Goal: Task Accomplishment & Management: Complete application form

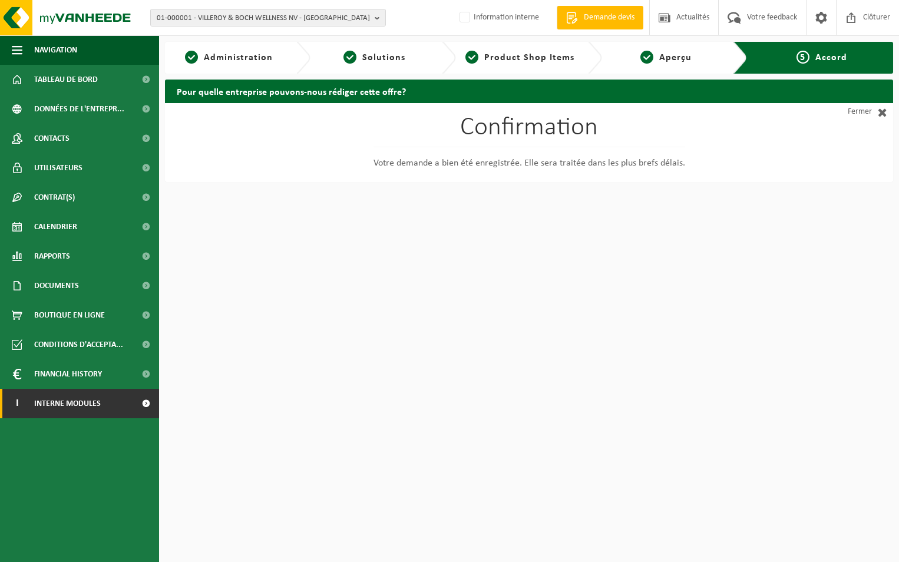
click at [72, 406] on span "Interne modules" at bounding box center [67, 403] width 67 height 29
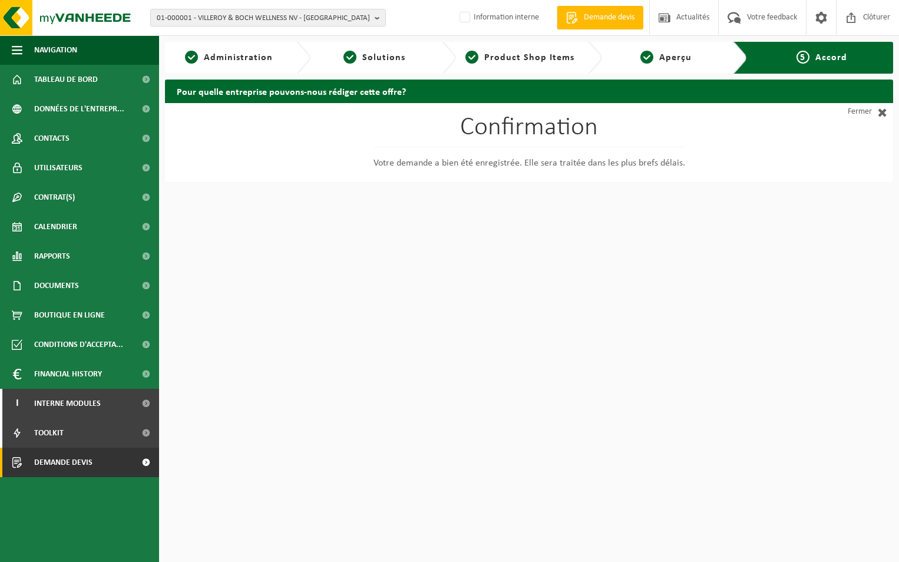
click at [85, 462] on span "Demande devis" at bounding box center [63, 462] width 58 height 29
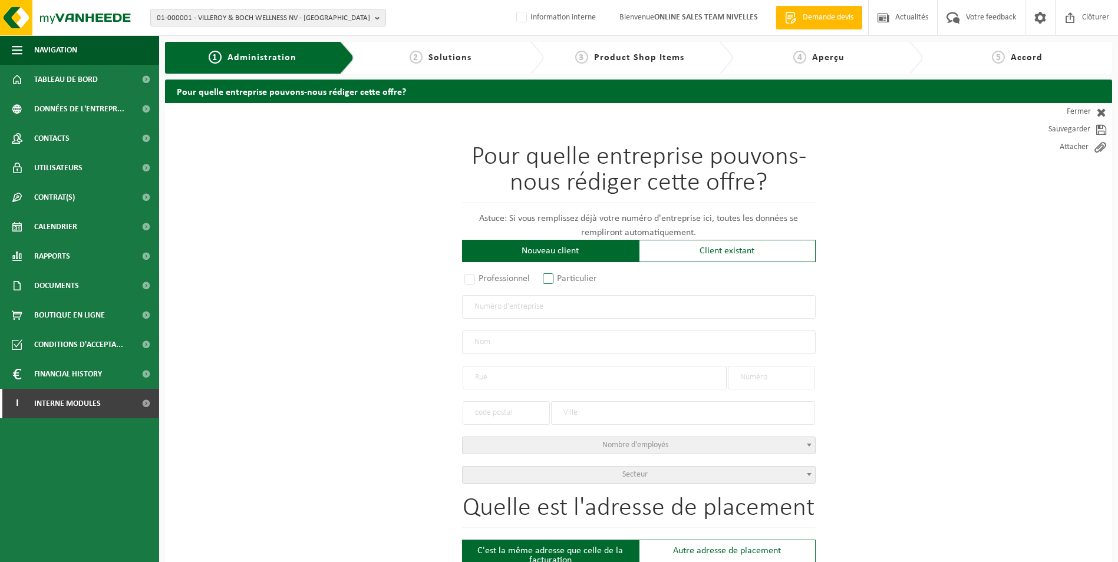
click at [554, 278] on label "Particulier" at bounding box center [570, 278] width 60 height 16
click at [560, 278] on input "Particulier" at bounding box center [564, 280] width 8 height 8
radio input "true"
select select "P"
select select "1707"
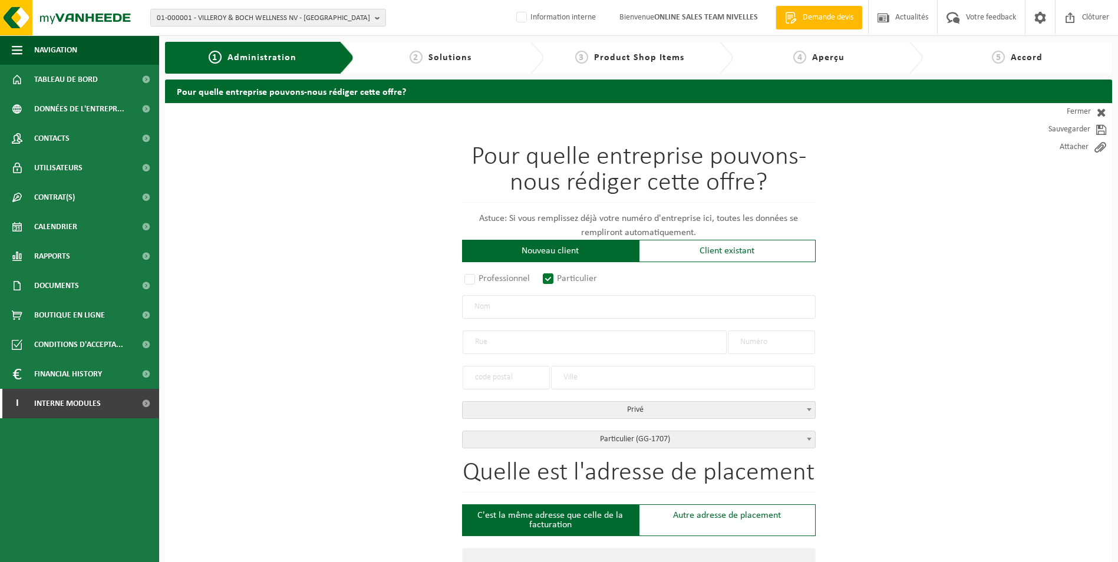
click at [539, 308] on input "text" at bounding box center [639, 307] width 354 height 24
type input "d"
type input "DECHEF Yves"
type input "r"
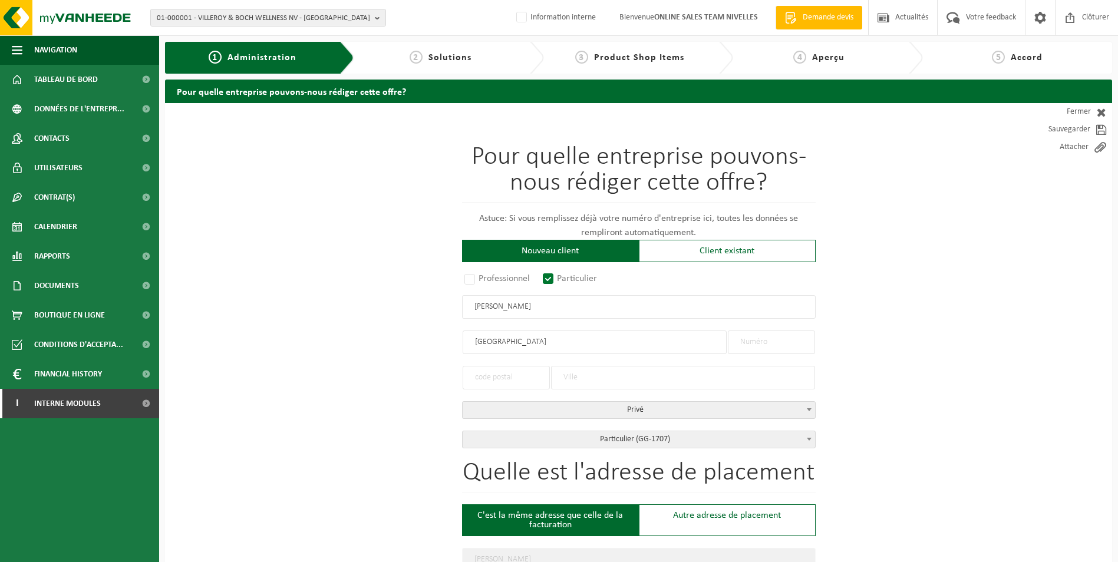
type input "RUE CRAMAT"
type input "34"
click at [497, 378] on input "text" at bounding box center [506, 378] width 87 height 24
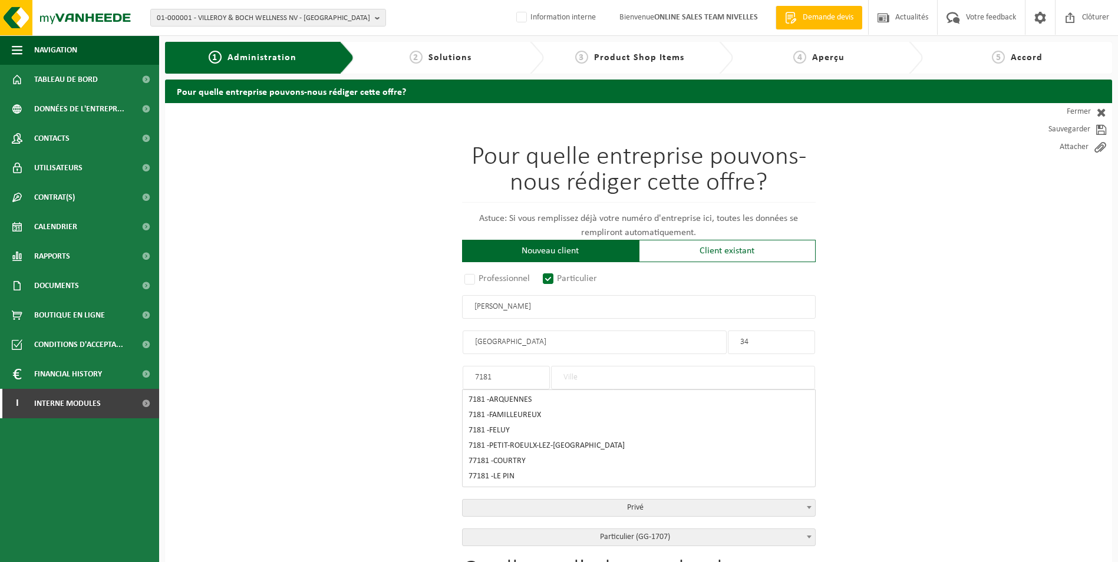
type input "7181"
click at [587, 377] on input "text" at bounding box center [683, 378] width 264 height 24
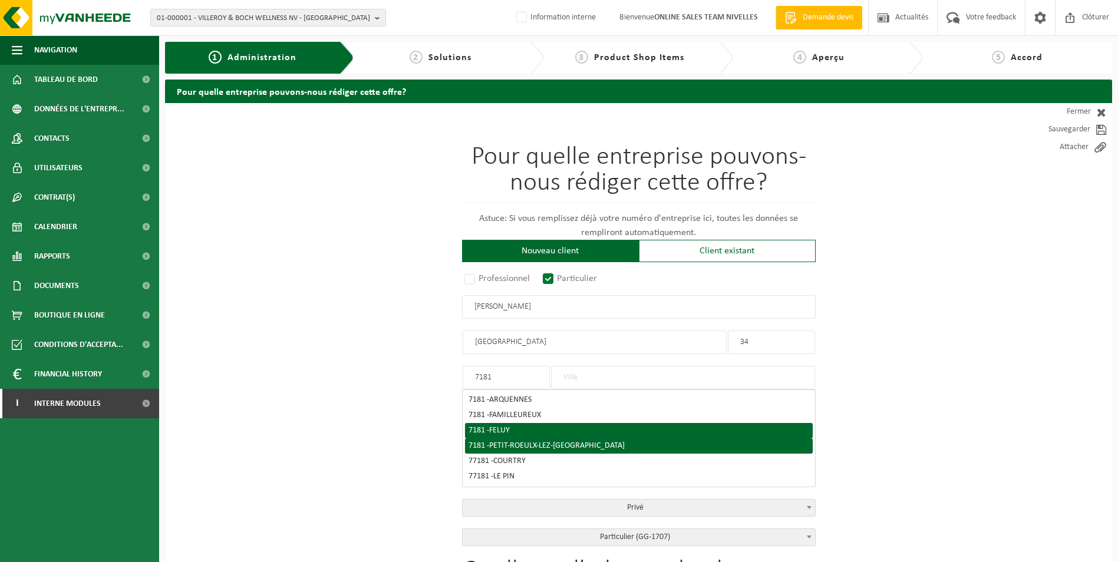
click at [549, 438] on li "7181 - PETIT-ROEULX-LEZ-NIVELLES" at bounding box center [639, 445] width 348 height 15
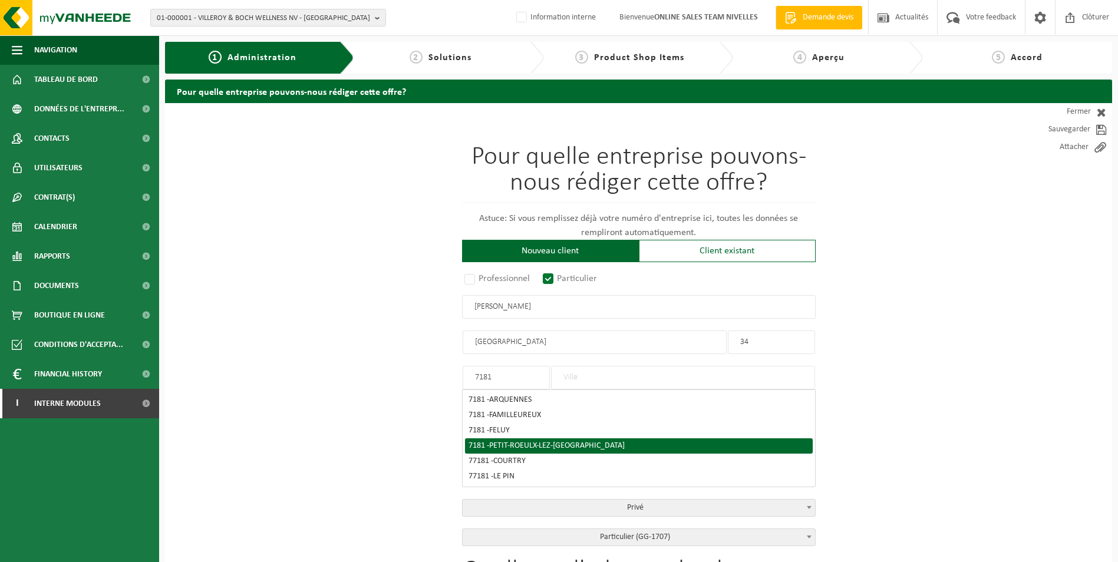
click at [551, 444] on span "PETIT-ROEULX-LEZ-NIVELLES" at bounding box center [557, 445] width 136 height 9
type input "PETIT-ROEULX-LEZ-NIVELLES"
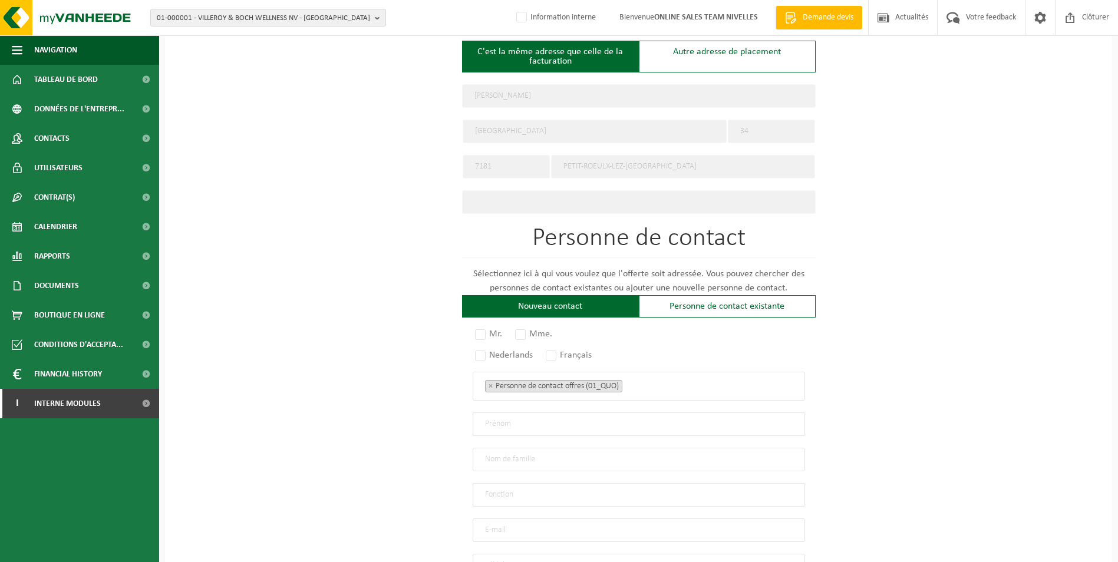
scroll to position [471, 0]
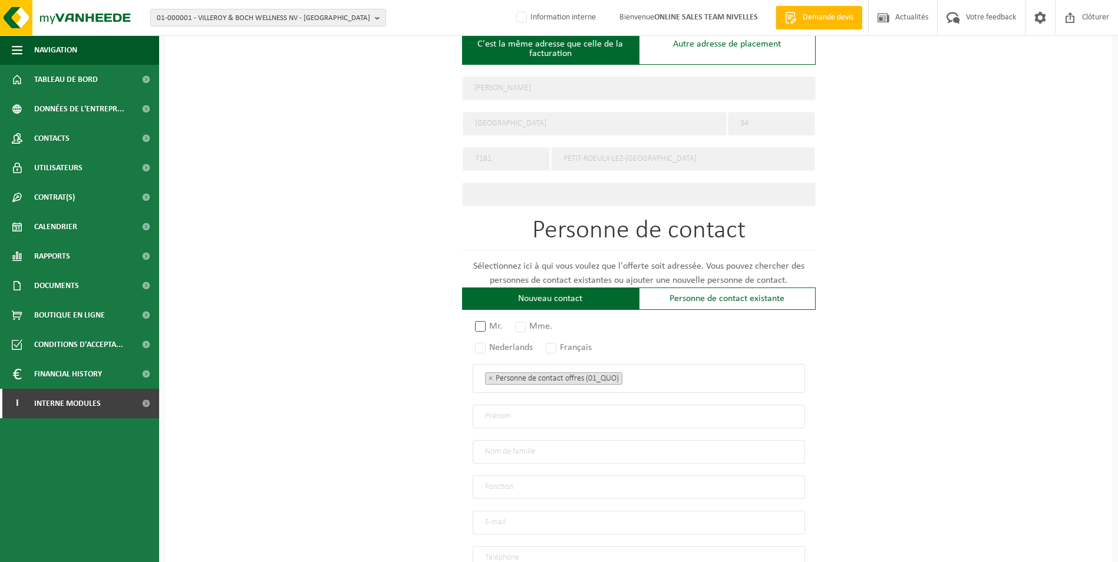
click at [483, 318] on label "Mr." at bounding box center [489, 326] width 33 height 16
radio input "true"
click at [548, 339] on label "Français" at bounding box center [569, 347] width 52 height 16
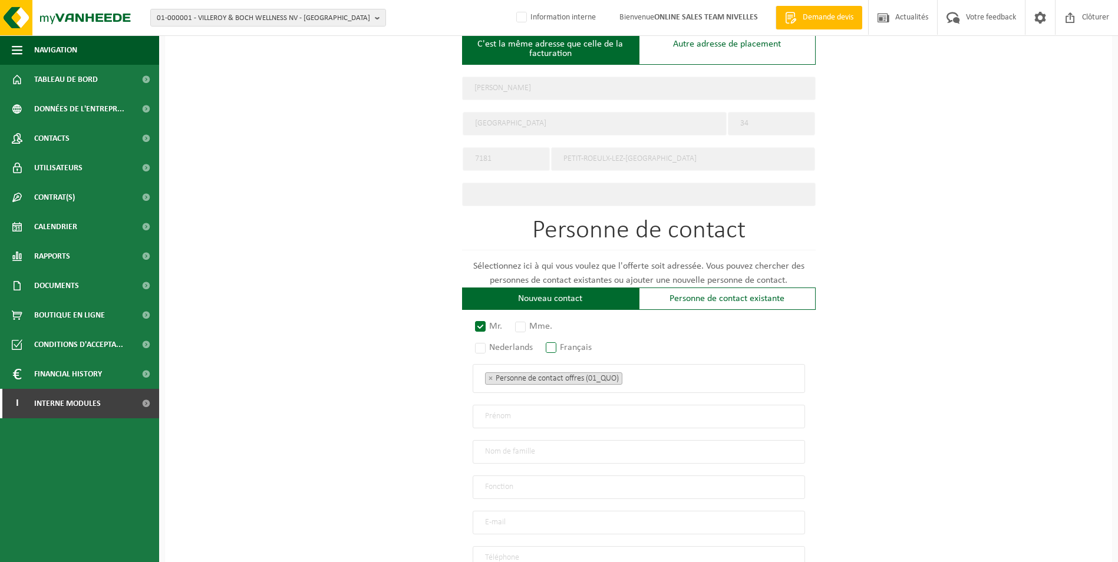
radio input "true"
click at [650, 375] on ul "× Personne de contact offres (01_QUO)" at bounding box center [639, 378] width 308 height 15
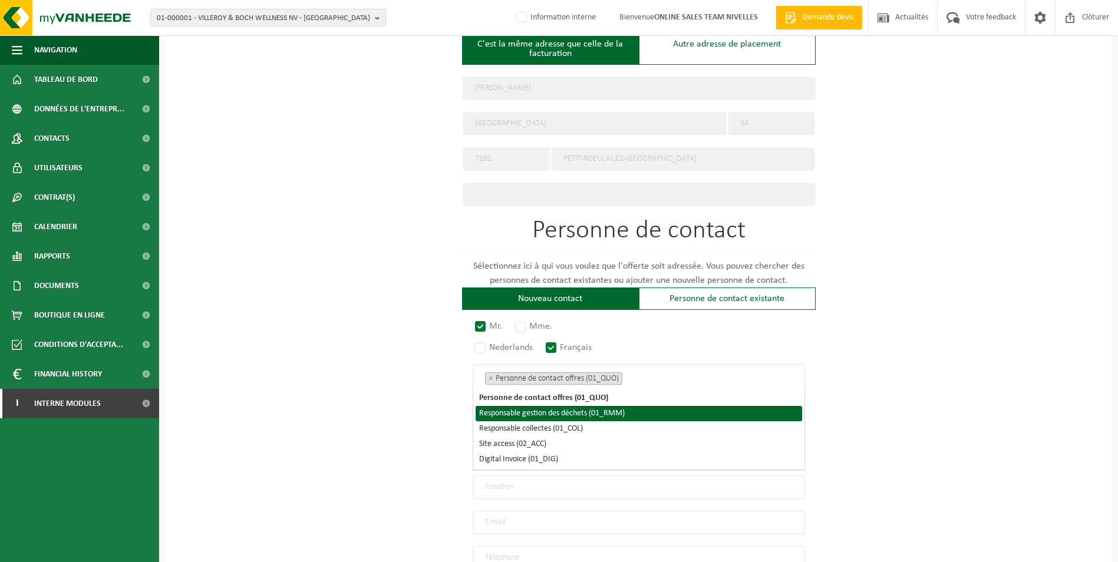
click at [591, 412] on li "Responsable gestion des déchets (01_RMM)" at bounding box center [639, 413] width 326 height 15
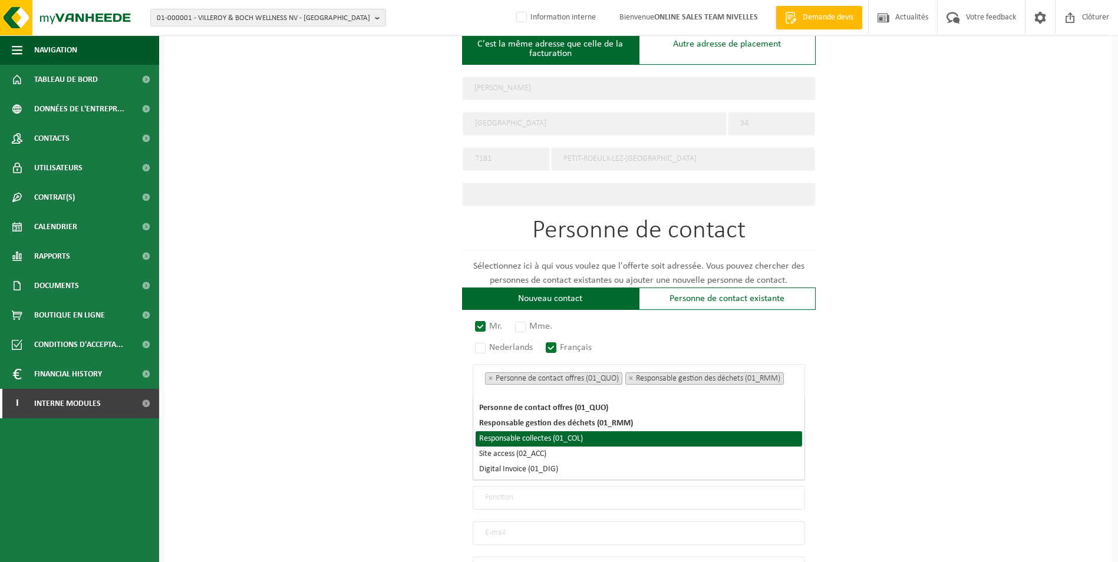
click at [579, 432] on li "Responsable collectes (01_COL)" at bounding box center [639, 438] width 326 height 15
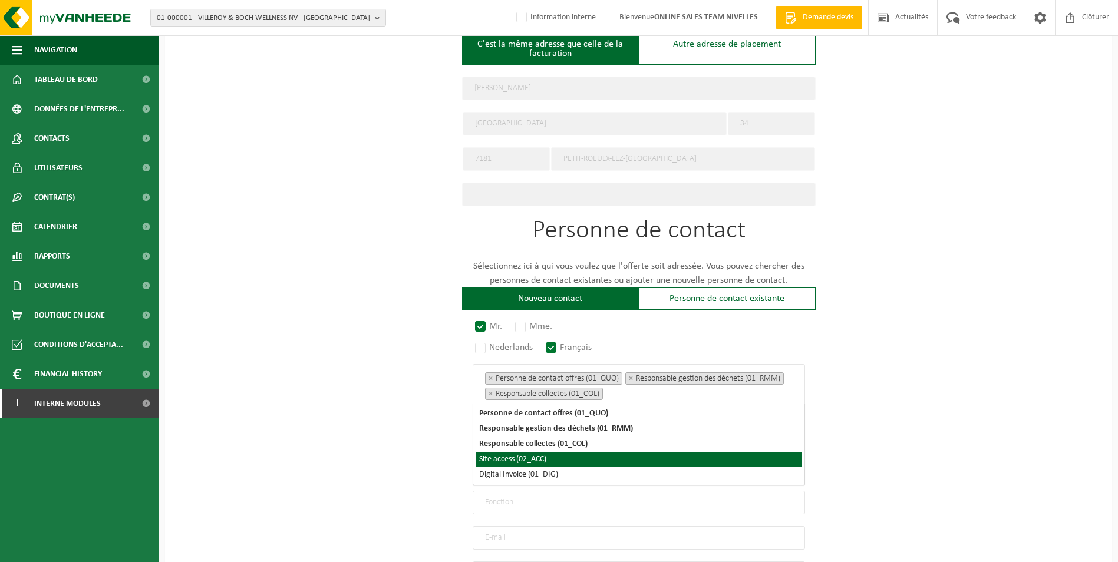
click at [541, 466] on li "Site access (02_ACC)" at bounding box center [639, 459] width 326 height 15
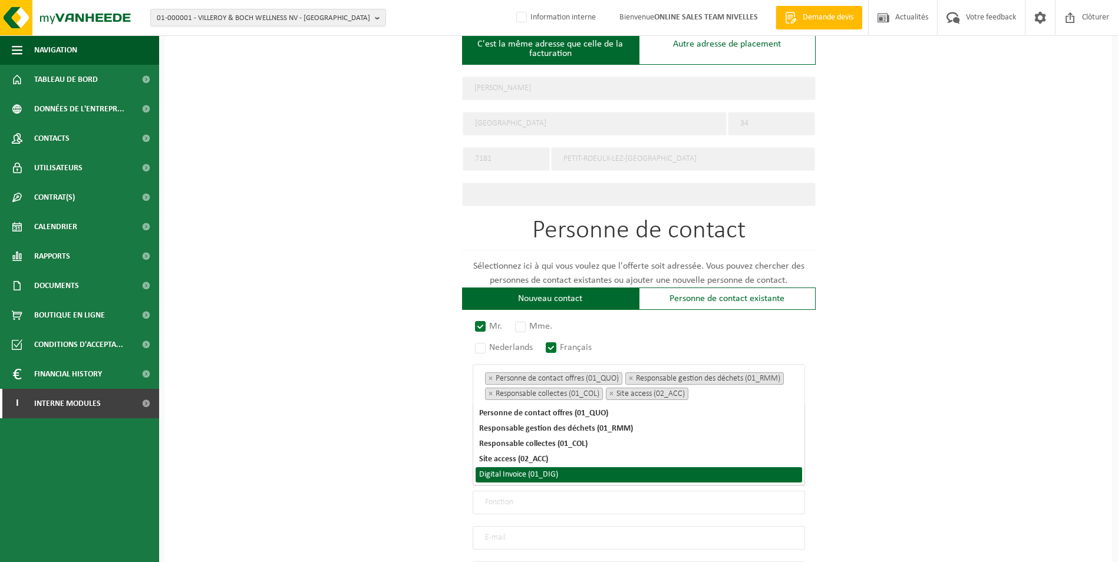
click at [540, 472] on li "Digital Invoice (01_DIG)" at bounding box center [639, 474] width 326 height 15
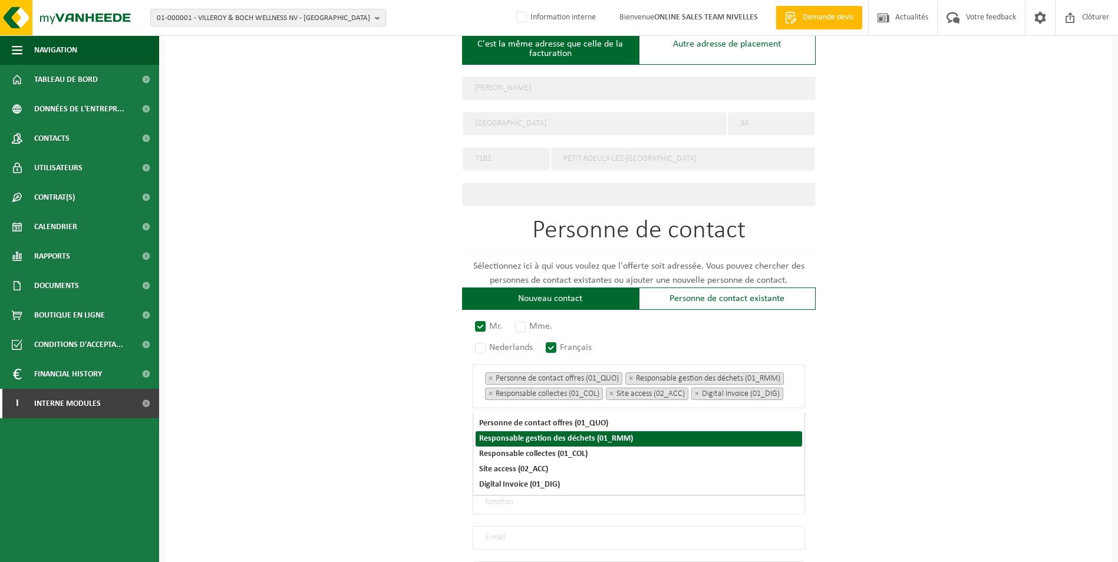
click at [890, 412] on div "Pour quelle entreprise pouvons-nous rédiger cette offre? Astuce: Si vous rempli…" at bounding box center [638, 160] width 947 height 1056
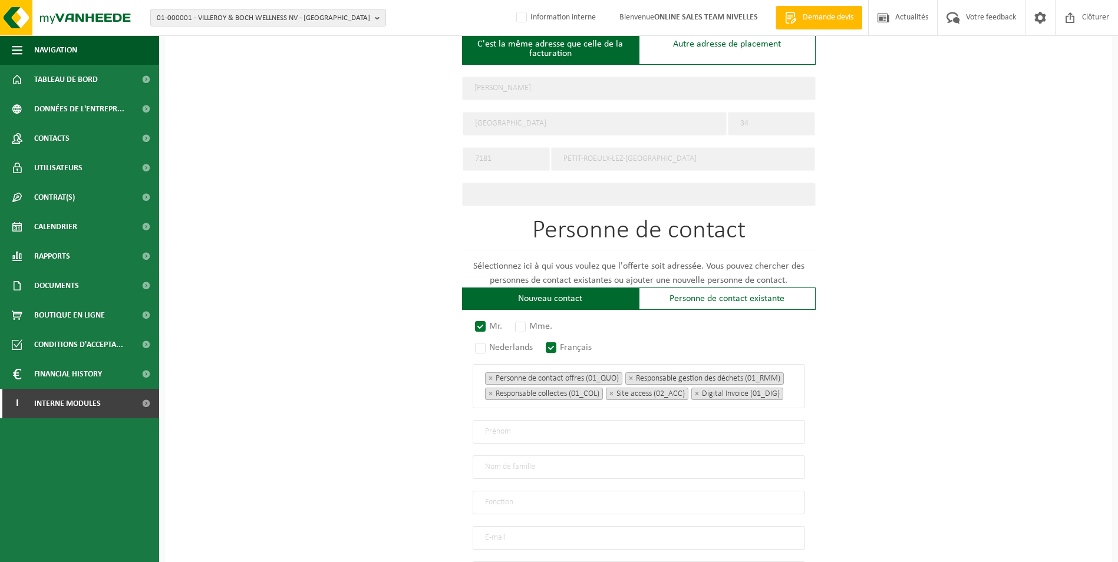
click at [547, 433] on input "text" at bounding box center [639, 432] width 332 height 24
type input "Yves"
type input "Dechef"
type input "Direction"
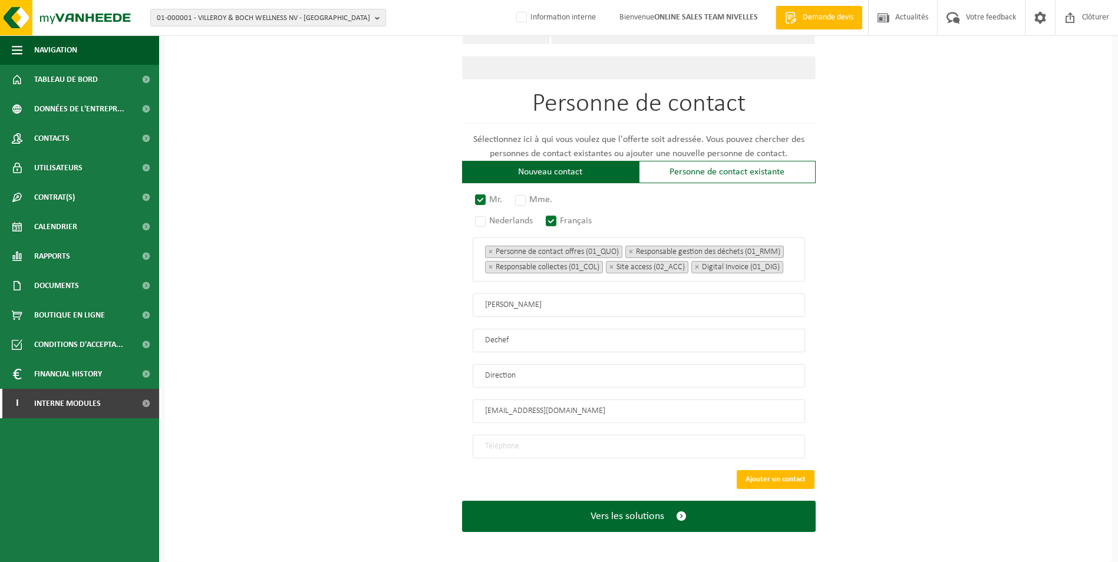
scroll to position [605, 0]
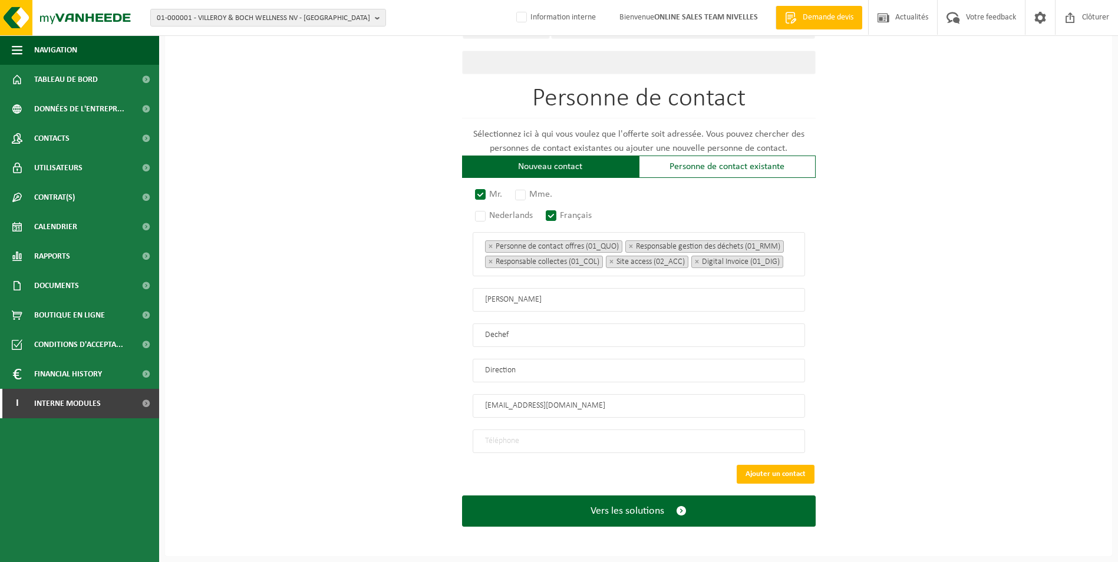
type input "jardinclean7181@gmail.com"
click at [549, 447] on input "tel" at bounding box center [639, 442] width 332 height 24
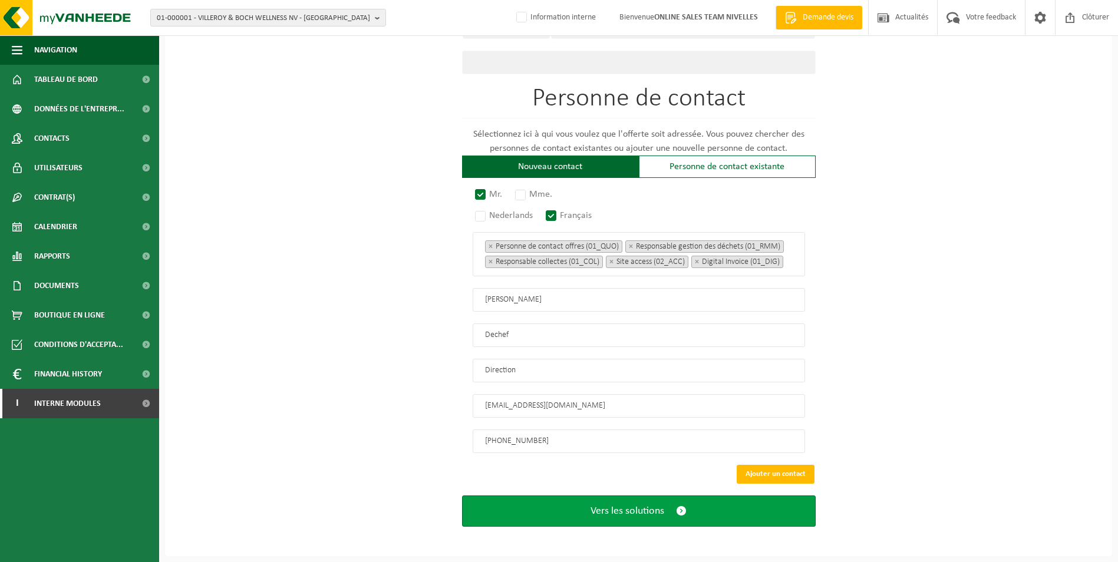
type input "+32 485 57 26 35"
click at [640, 510] on span "Vers les solutions" at bounding box center [627, 511] width 74 height 12
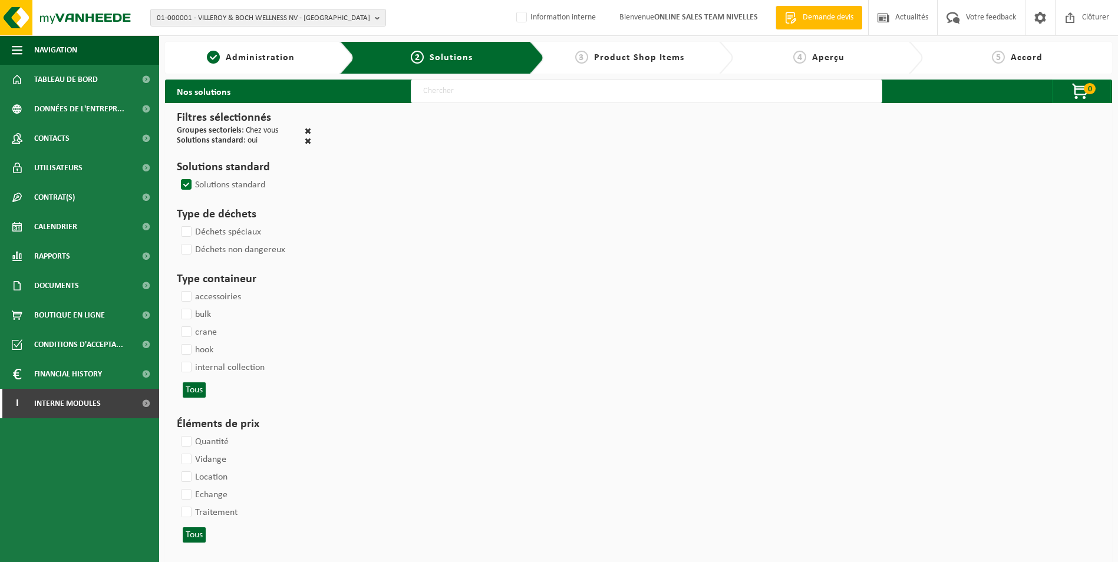
click at [451, 88] on input "text" at bounding box center [646, 92] width 471 height 24
type input "000052"
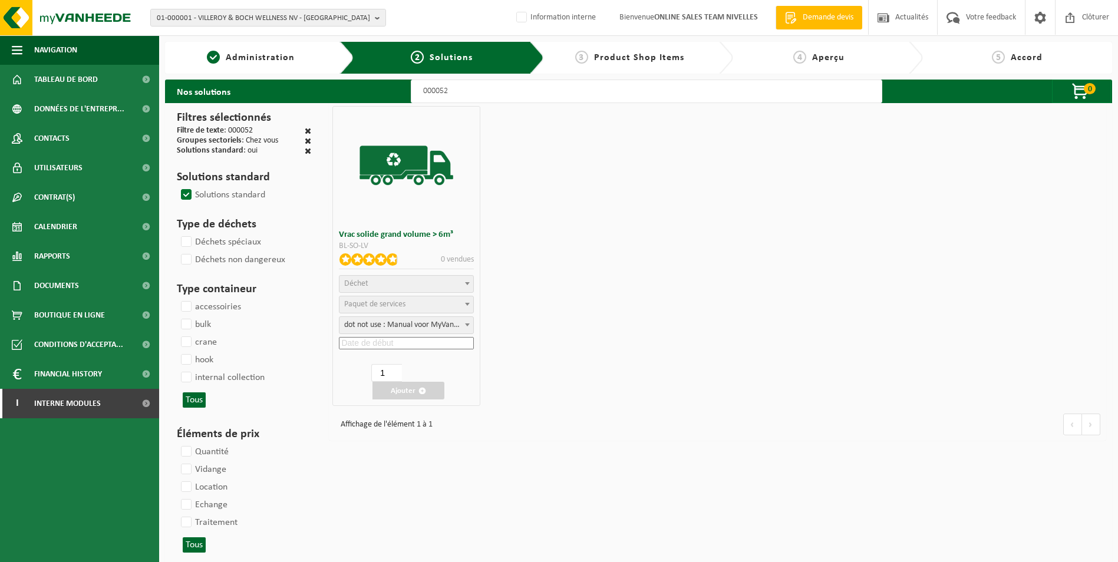
click at [430, 283] on span "Déchet" at bounding box center [406, 284] width 134 height 16
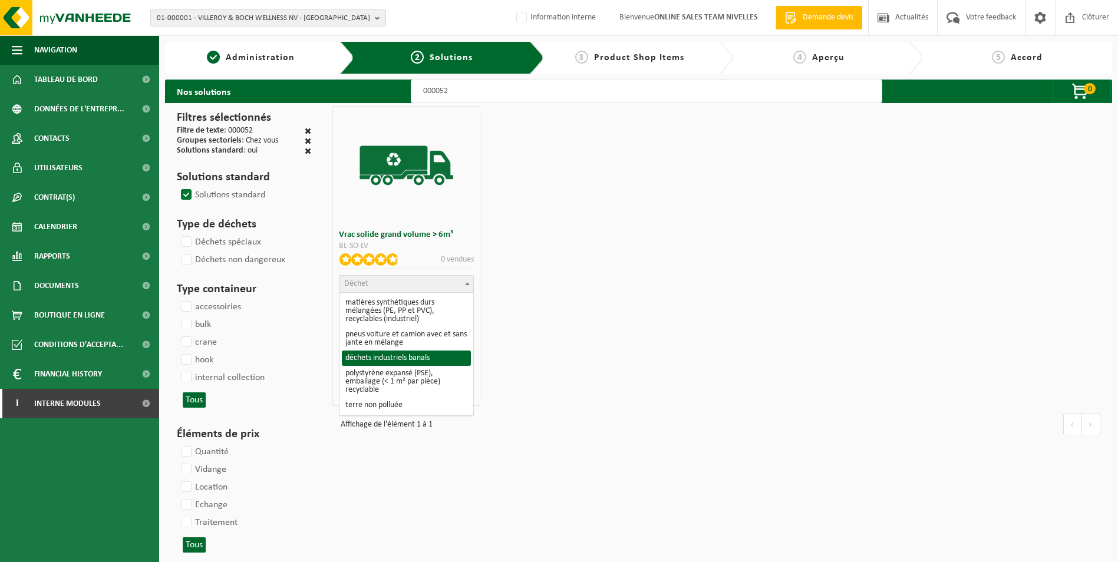
select select "8"
select select
select select "47"
select select "25"
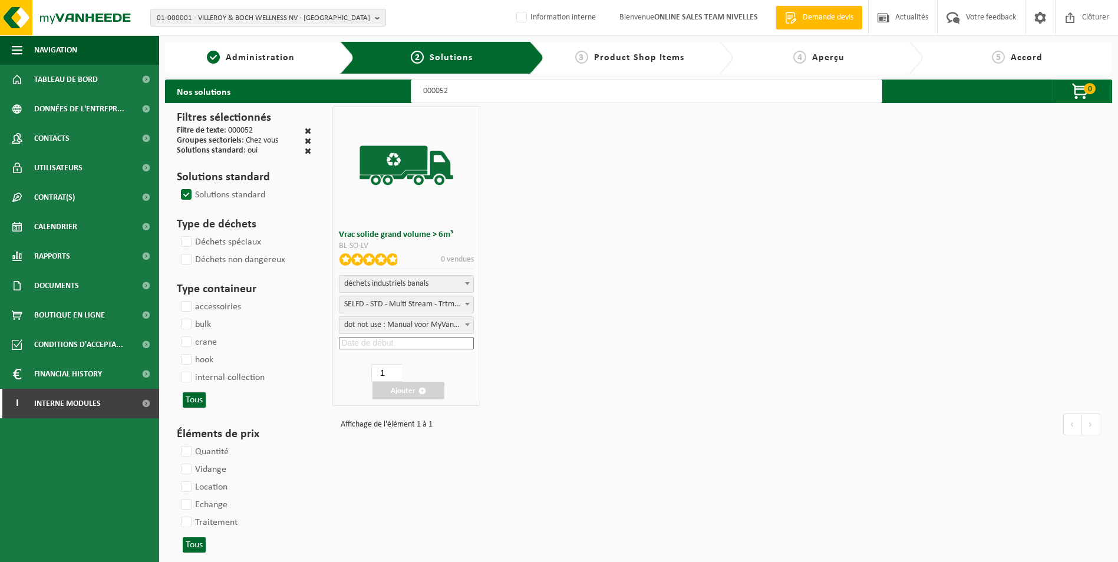
click at [405, 341] on input at bounding box center [406, 343] width 135 height 12
click at [356, 465] on div "23" at bounding box center [359, 465] width 21 height 19
type input "[DATE]"
click at [392, 389] on button "Ajouter" at bounding box center [408, 391] width 72 height 18
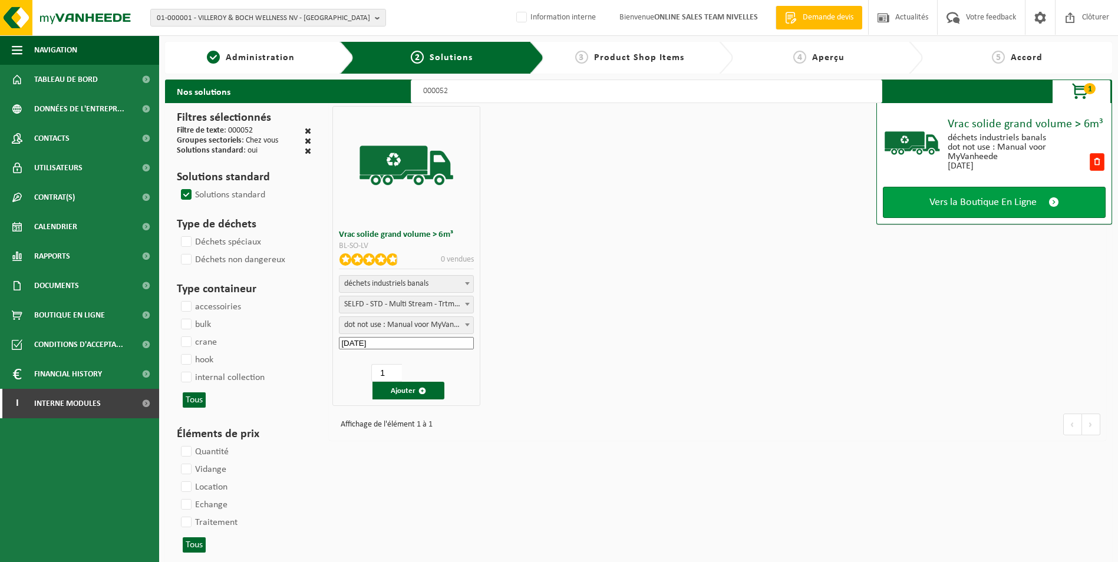
click at [957, 207] on span "Vers la Boutique En Ligne" at bounding box center [982, 202] width 107 height 12
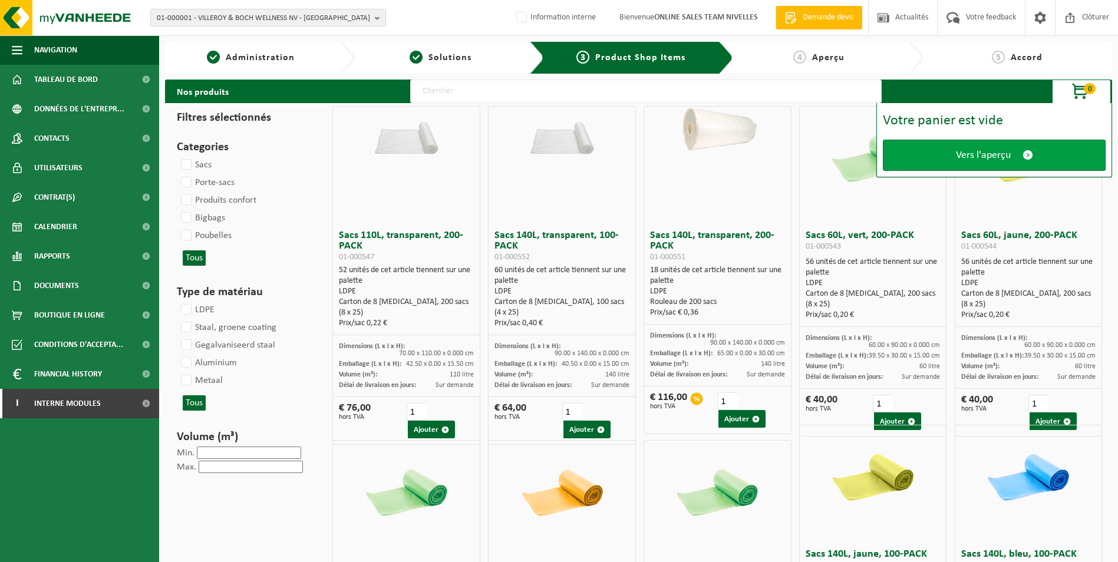
click at [963, 155] on span "Vers l'aperçu" at bounding box center [983, 155] width 55 height 12
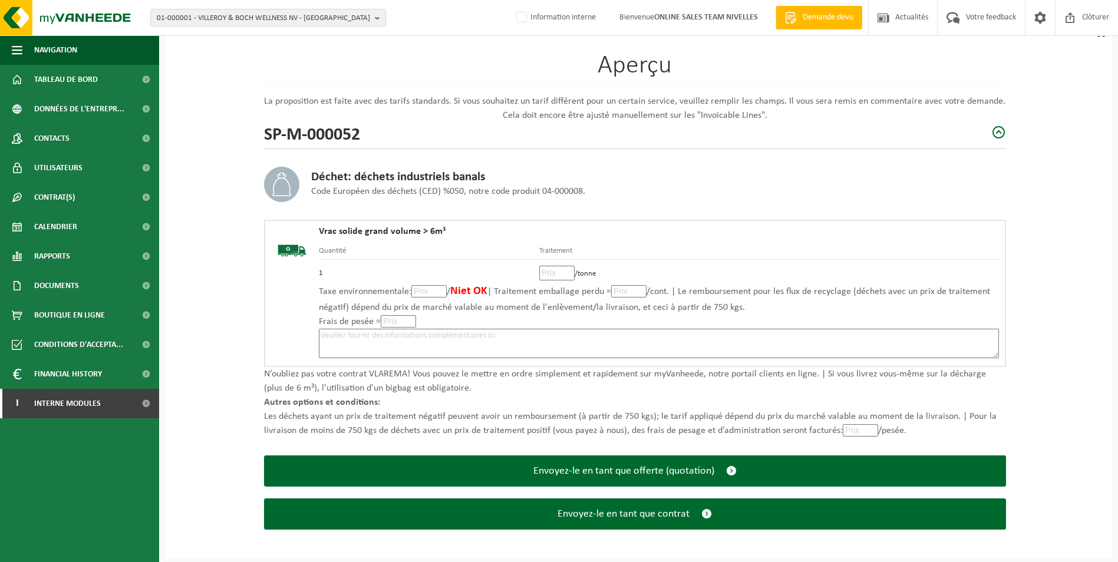
scroll to position [82, 0]
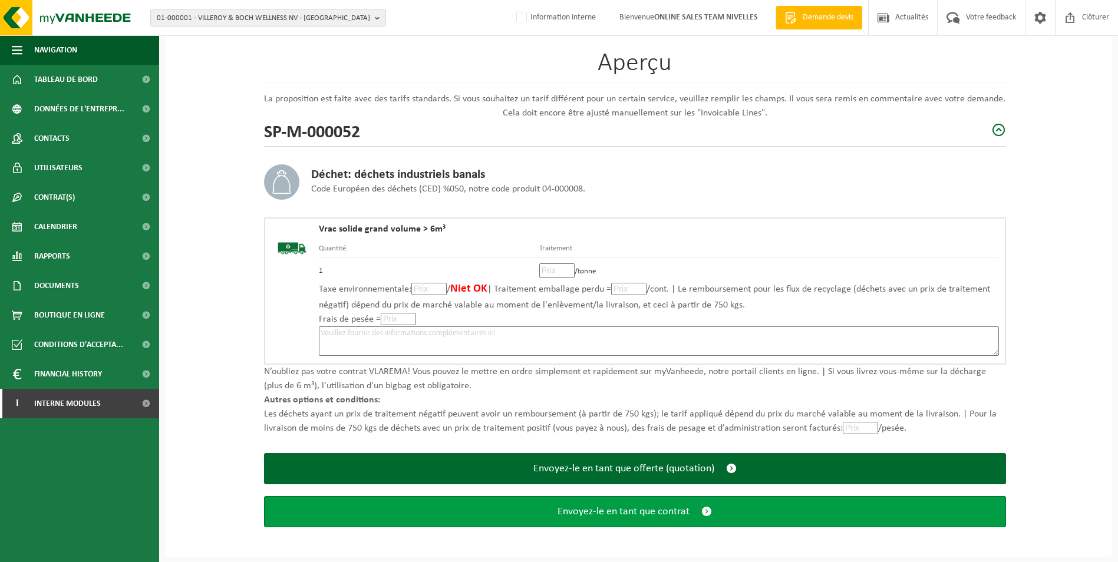
click at [658, 523] on button "Envoyez-le en tant que contrat" at bounding box center [635, 511] width 742 height 31
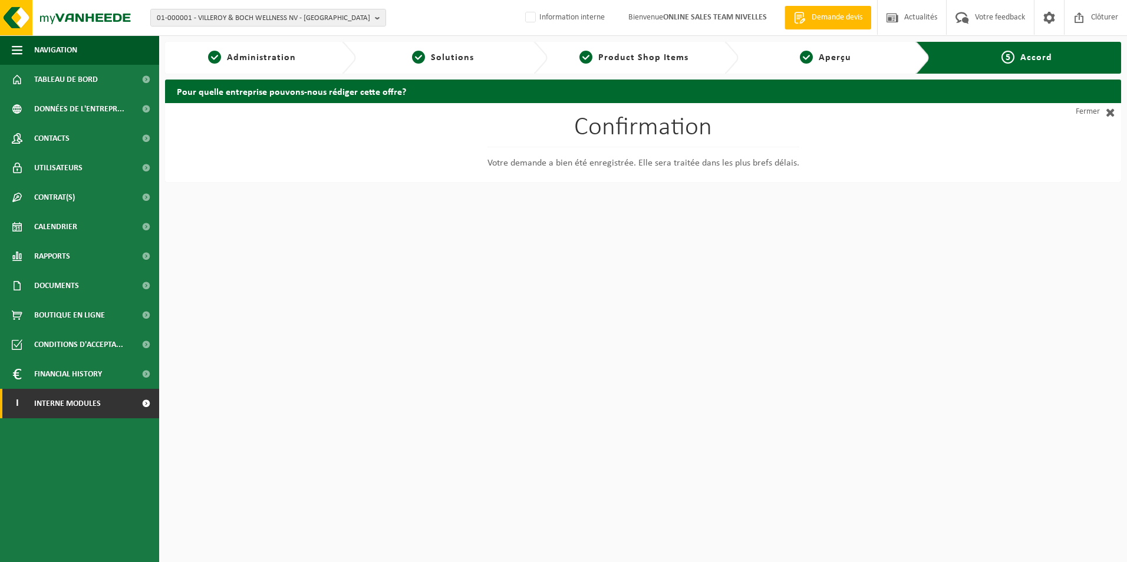
click at [81, 397] on span "Interne modules" at bounding box center [67, 403] width 67 height 29
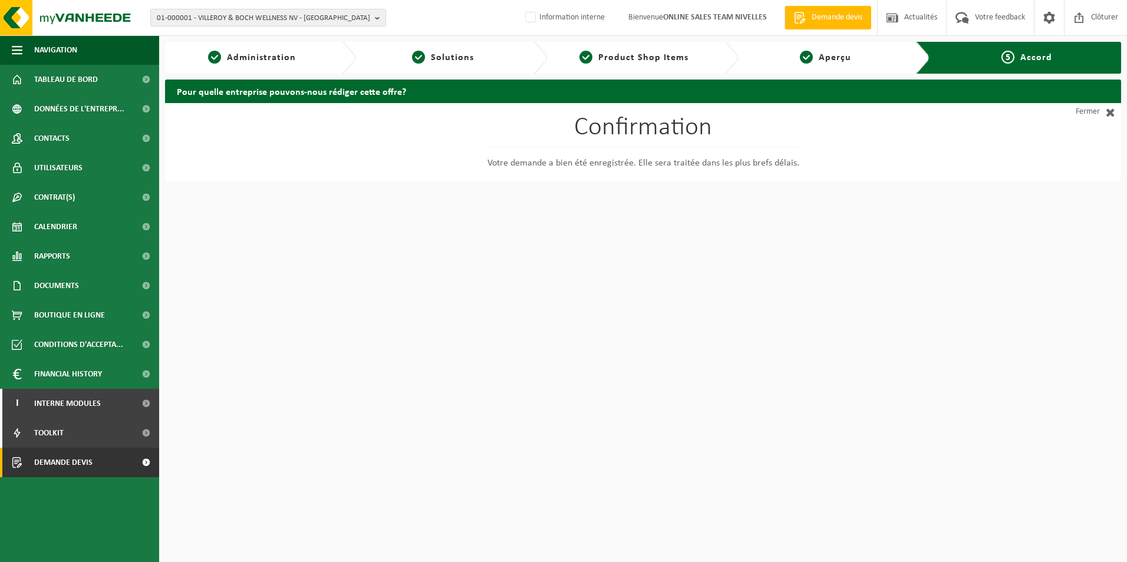
click at [95, 463] on link "Demande devis" at bounding box center [79, 462] width 159 height 29
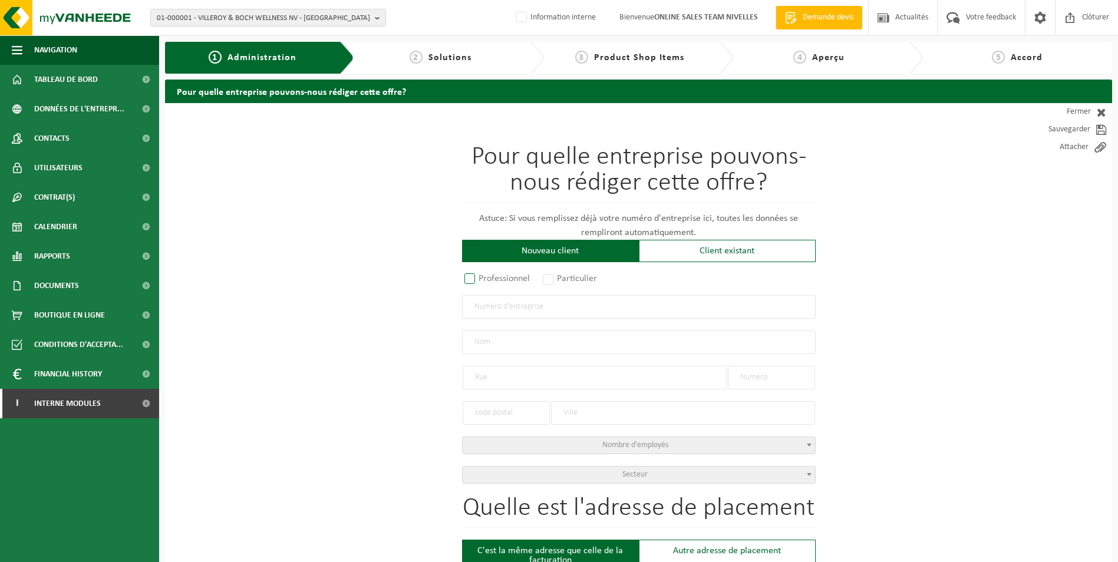
click at [473, 278] on label "Professionnel" at bounding box center [497, 278] width 71 height 16
click at [481, 278] on input "Professionnel" at bounding box center [485, 280] width 8 height 8
radio input "true"
click at [487, 305] on input "text" at bounding box center [639, 307] width 354 height 24
type input "0880437425"
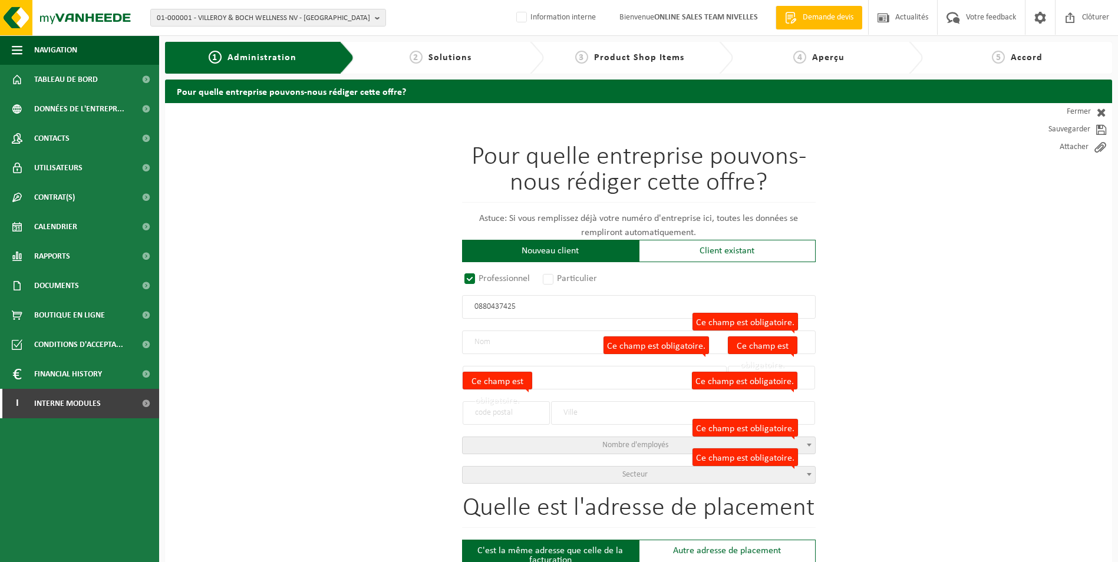
radio input "true"
type input "0880437425"
type input "GHENCEA, NICOLAE"
type input "RUE DES PÂCHIS"
type input "34"
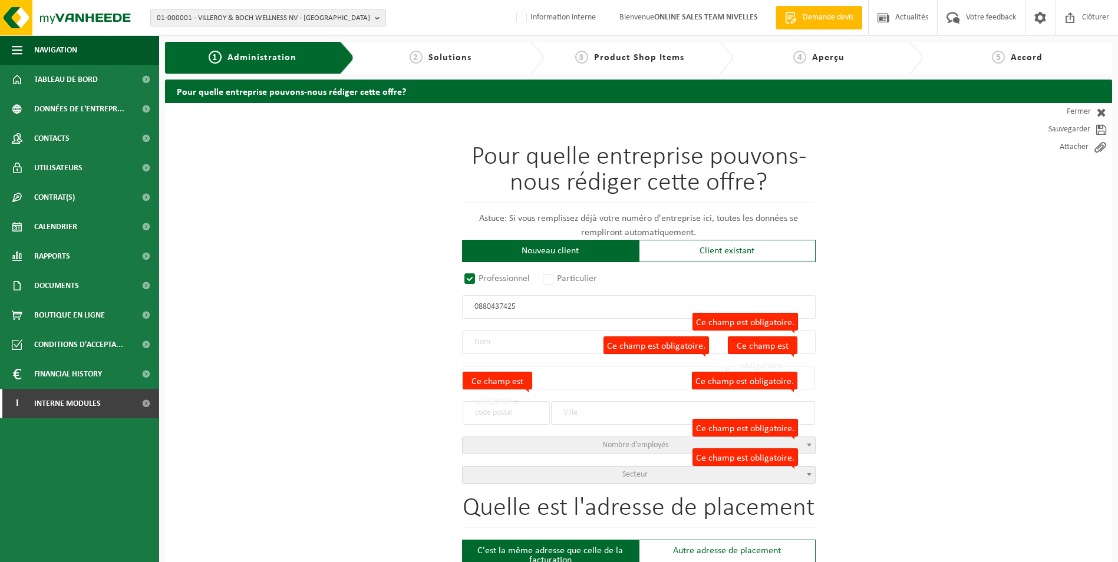
type input "1341"
type input "OTTIGNIES-LOUVAIN-LA-NEUVE"
select select "D"
select select "NACE_4399"
type input "GHENCEA, NICOLAE"
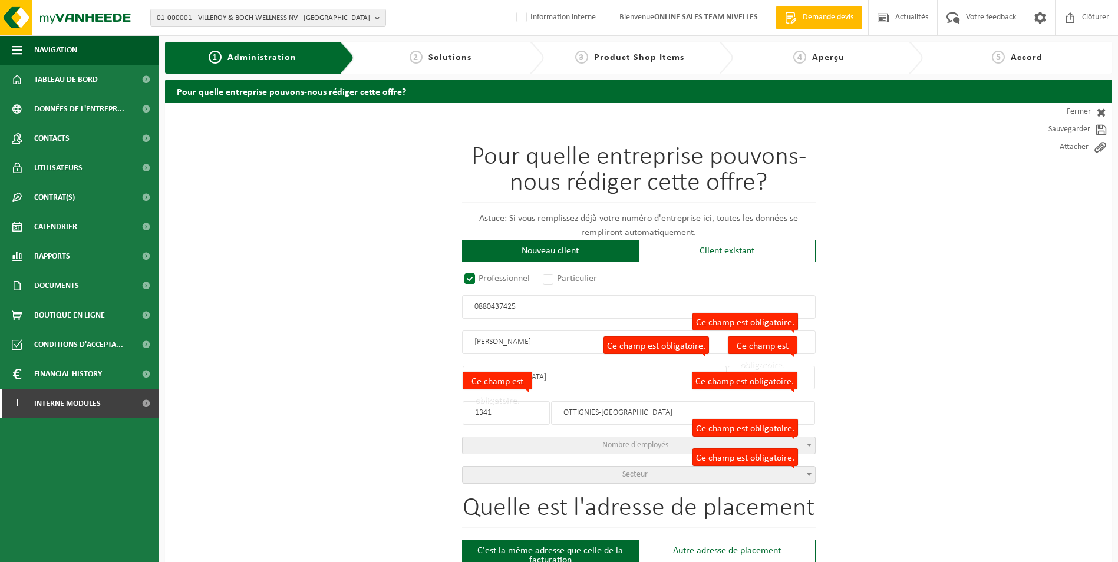
type input "RUE DES PÂCHIS"
type input "34"
type input "1341"
type input "OTTIGNIES-LOUVAIN-LA-NEUVE"
type input "2152651219"
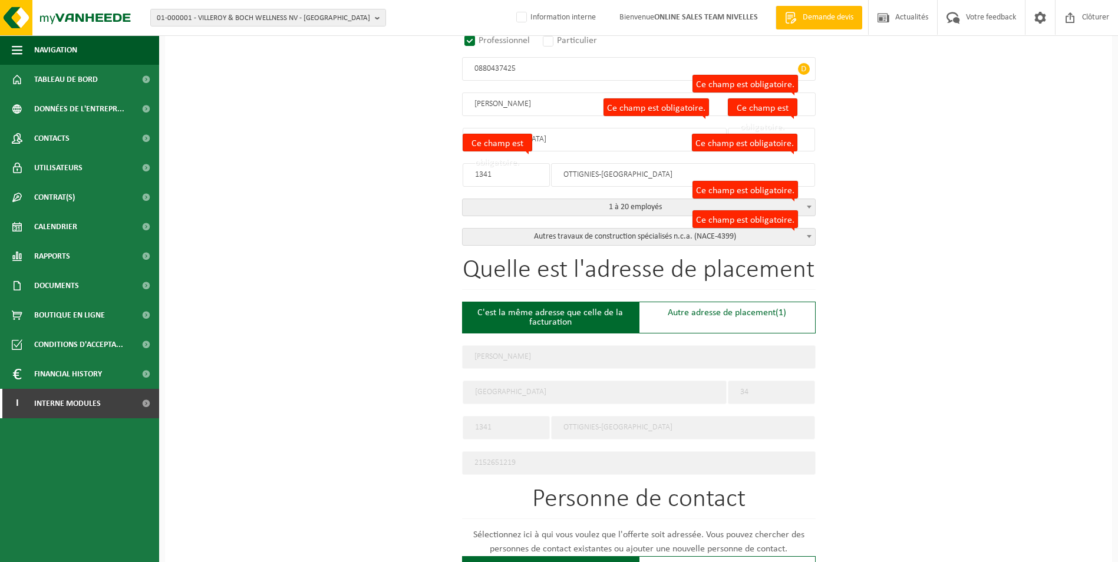
scroll to position [354, 0]
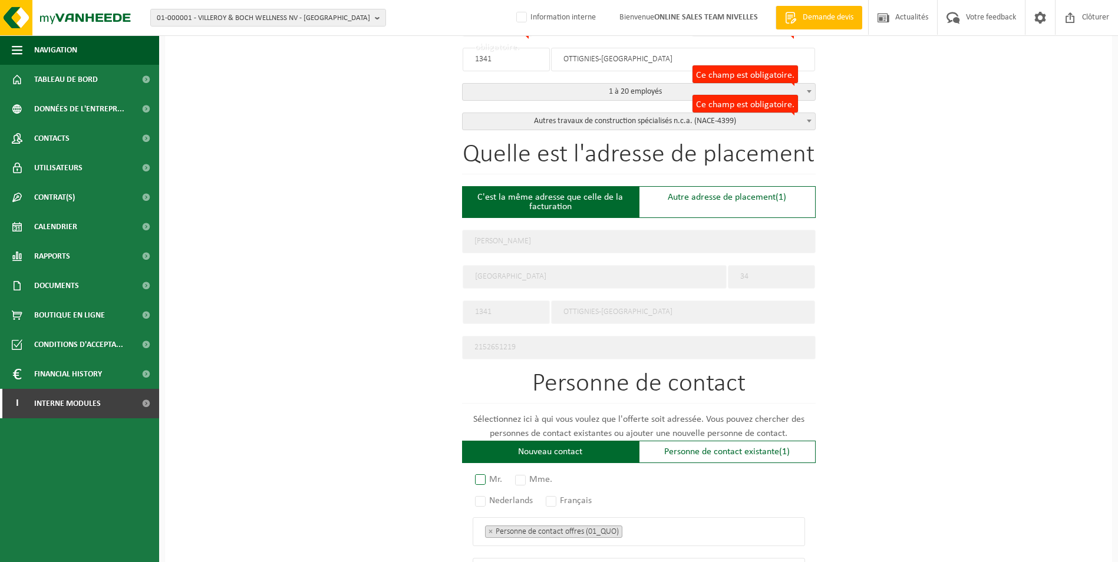
click at [482, 476] on label "Mr." at bounding box center [489, 479] width 33 height 16
radio input "true"
click at [557, 494] on label "Français" at bounding box center [569, 501] width 52 height 16
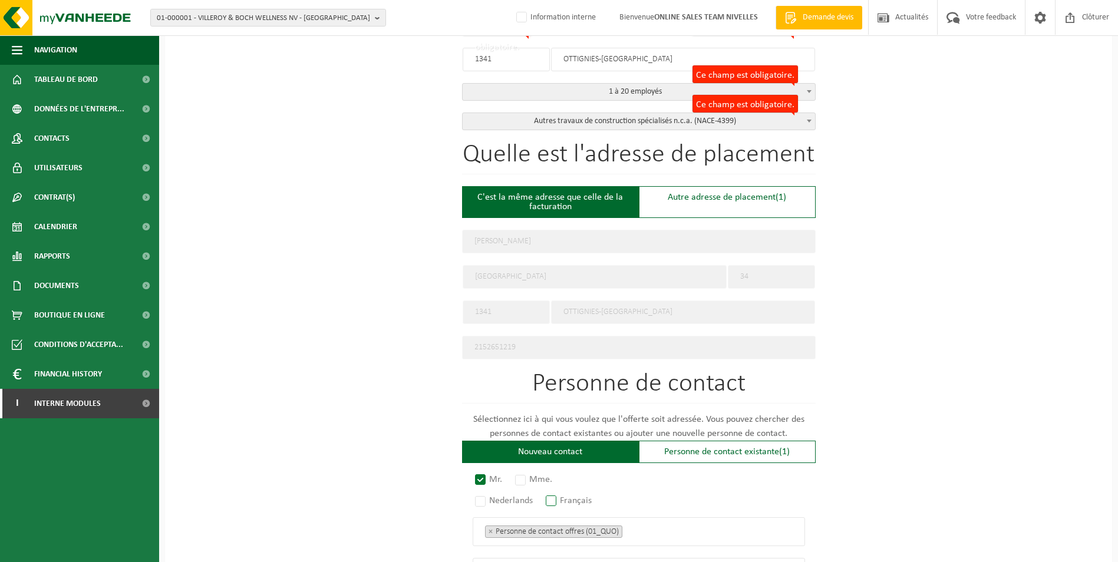
radio input "true"
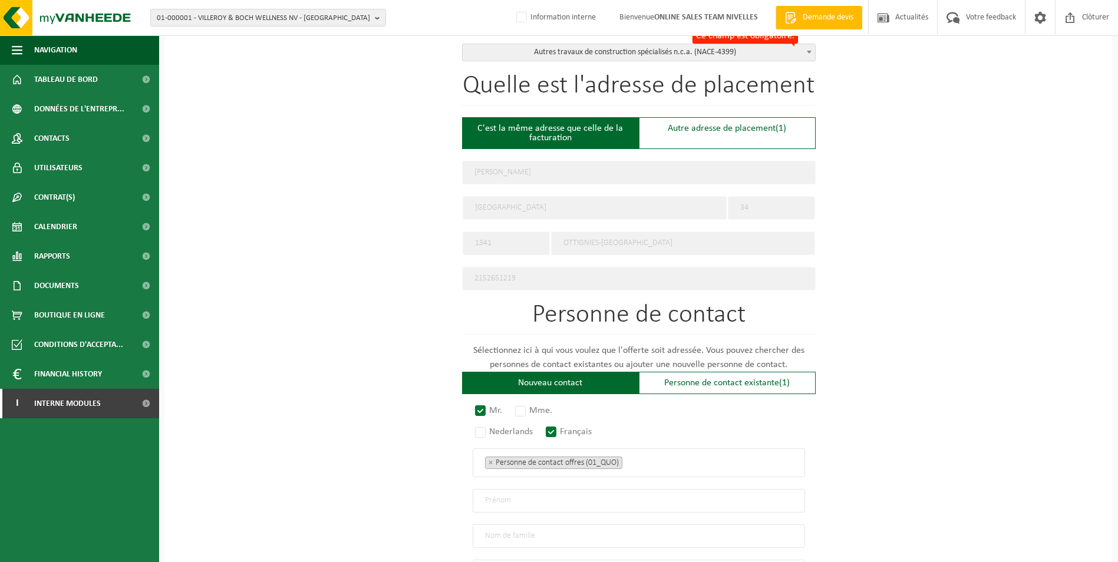
scroll to position [530, 0]
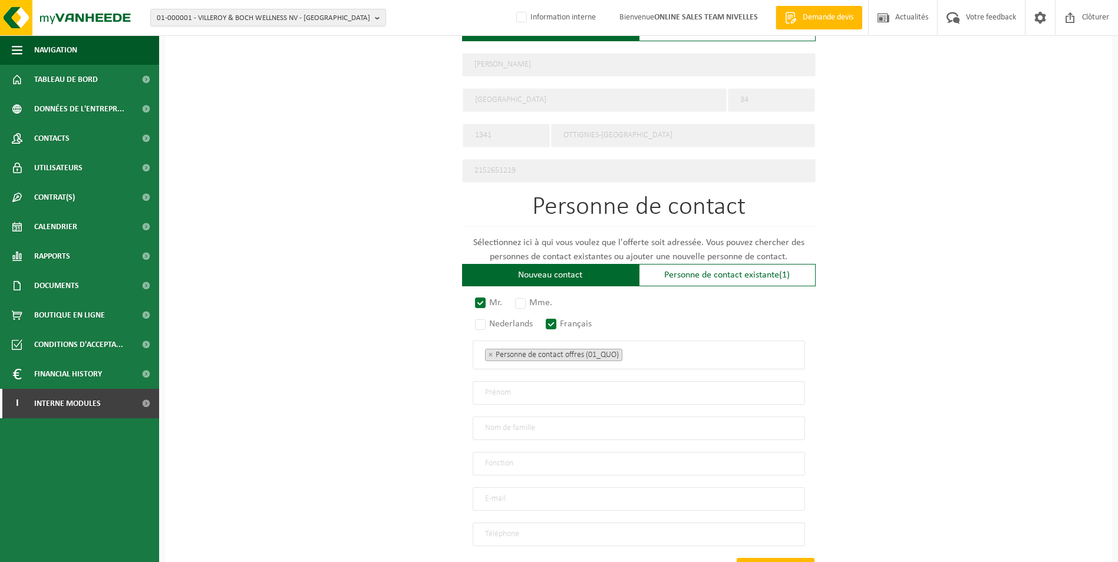
click at [653, 347] on ul "× Personne de contact offres (01_QUO)" at bounding box center [639, 354] width 308 height 15
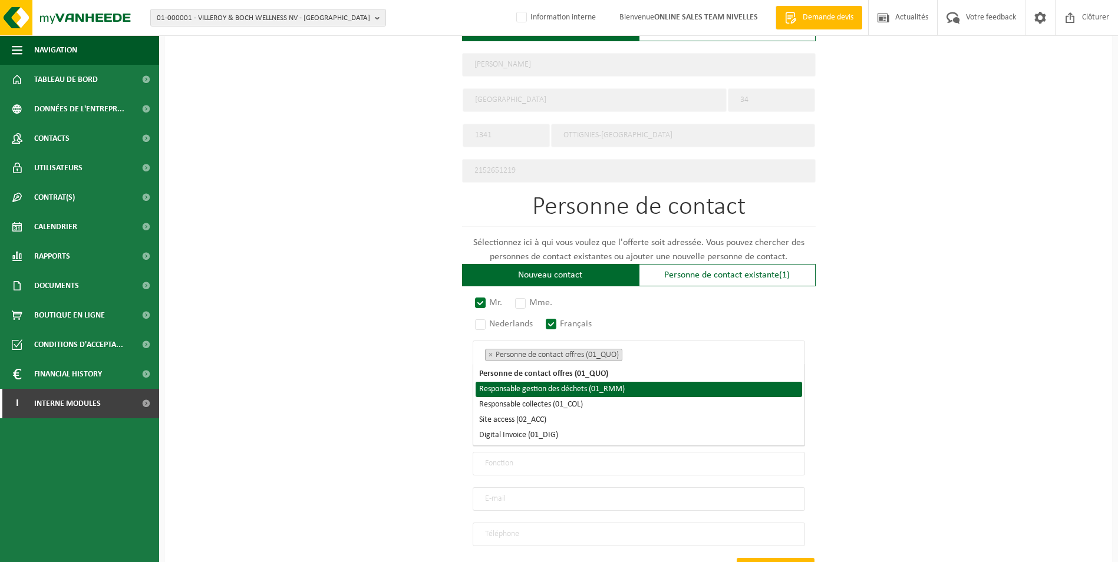
click at [595, 388] on li "Responsable gestion des déchets (01_RMM)" at bounding box center [639, 389] width 326 height 15
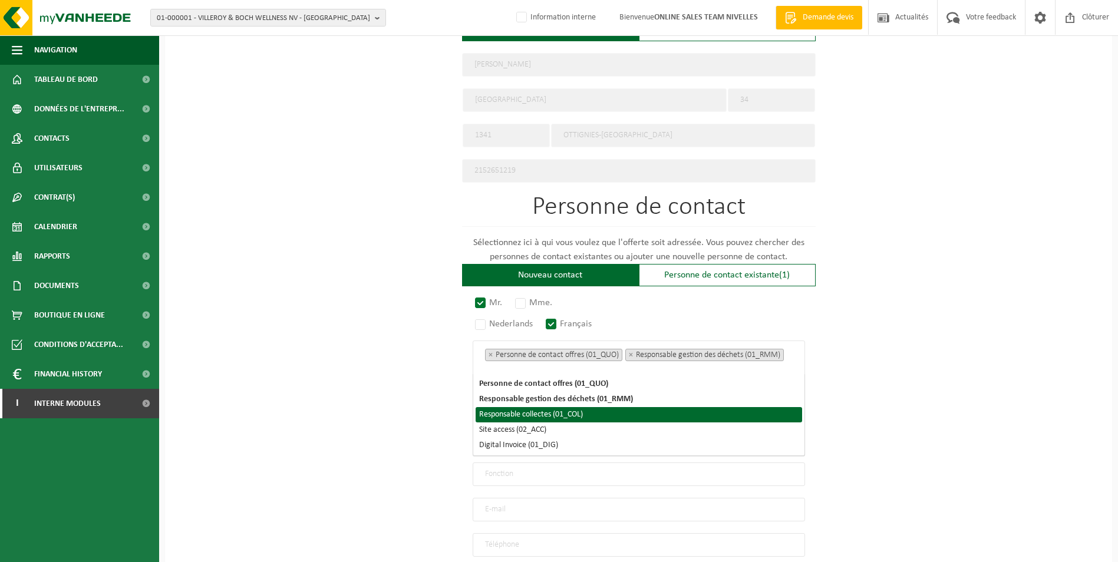
click at [566, 421] on li "Responsable collectes (01_COL)" at bounding box center [639, 414] width 326 height 15
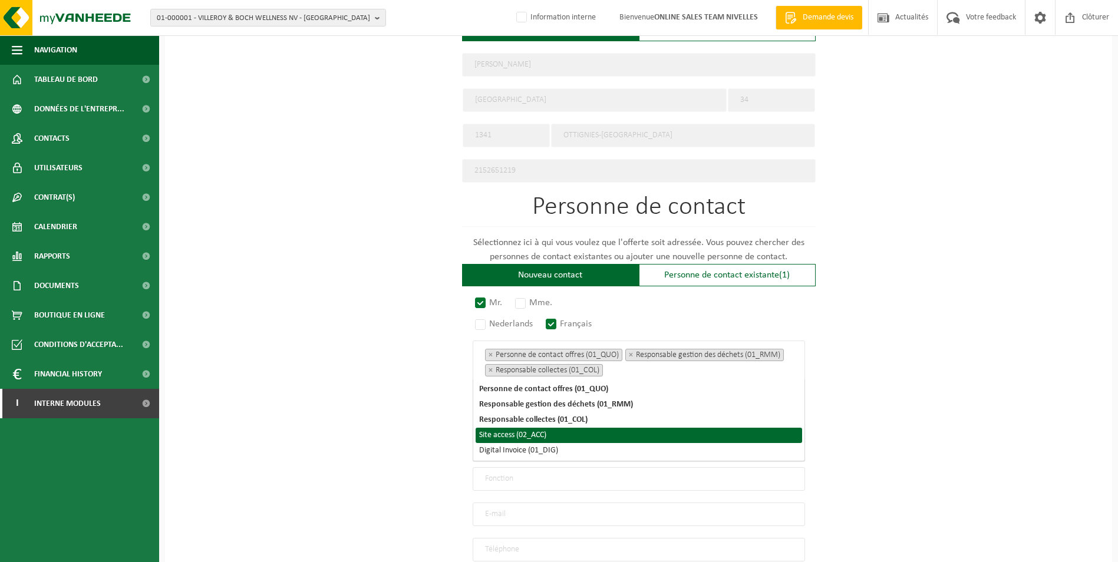
click at [550, 436] on li "Site access (02_ACC)" at bounding box center [639, 435] width 326 height 15
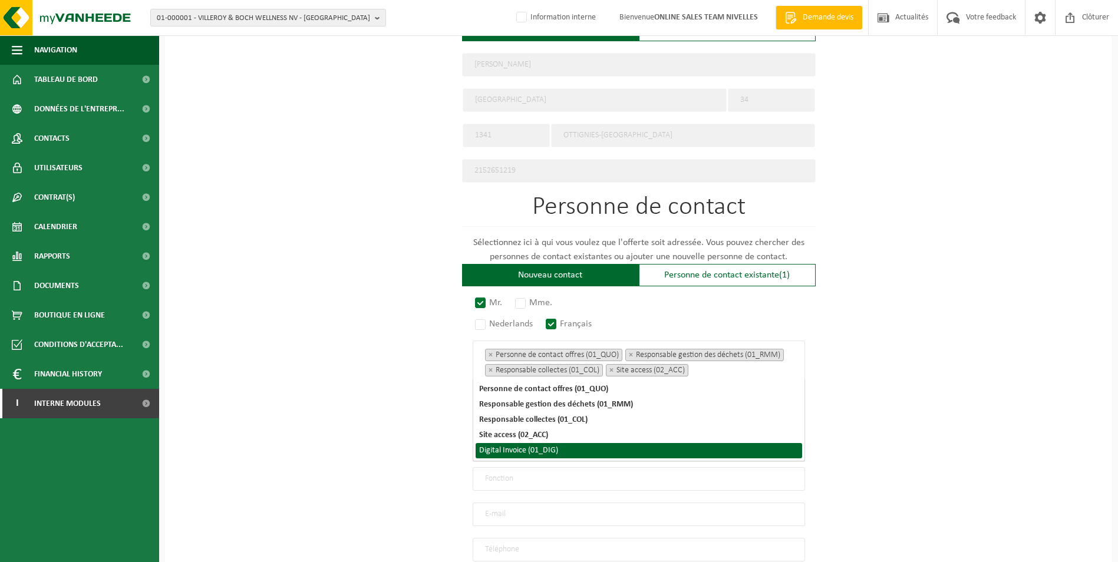
click at [549, 450] on li "Digital Invoice (01_DIG)" at bounding box center [639, 450] width 326 height 15
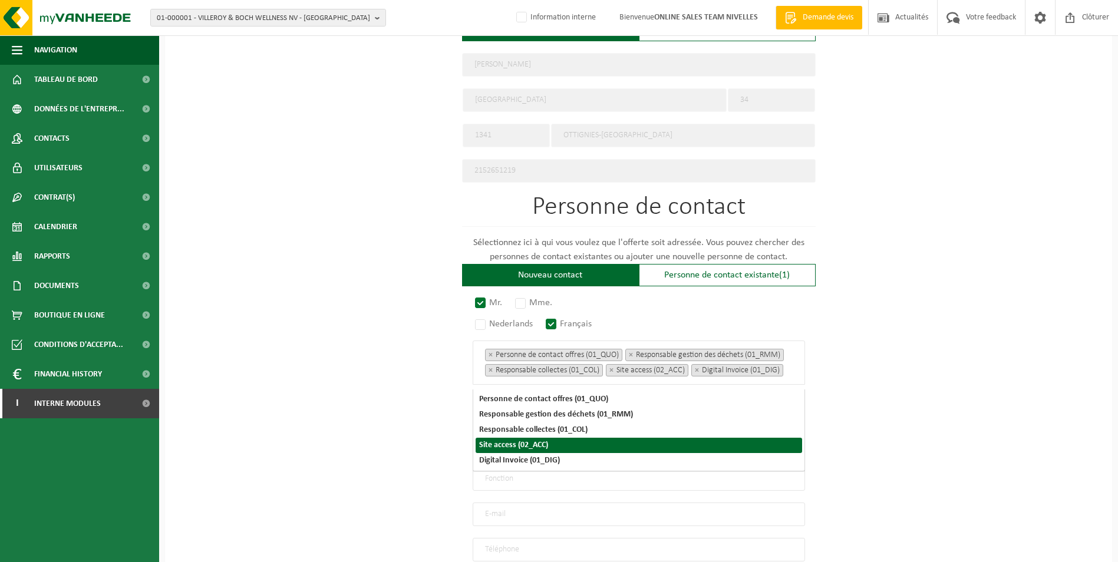
click at [1068, 401] on div "Pour quelle entreprise pouvons-nous rédiger cette offre? Astuce: Si vous rempli…" at bounding box center [638, 119] width 947 height 1092
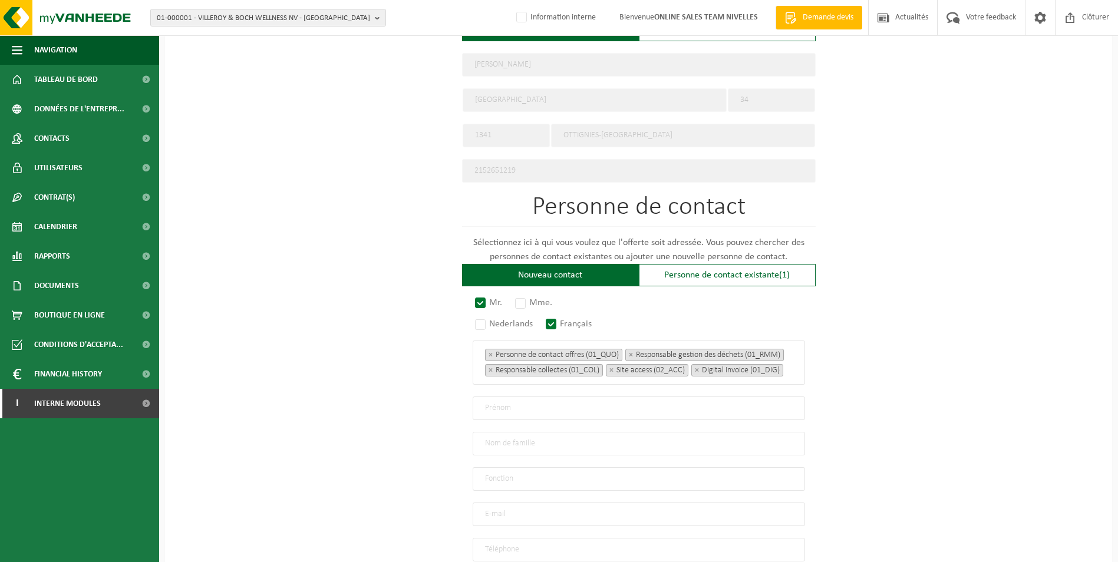
click at [518, 413] on input "text" at bounding box center [639, 409] width 332 height 24
type input "n"
type input "Nicolae"
type input "Ghencea"
type input "Direction"
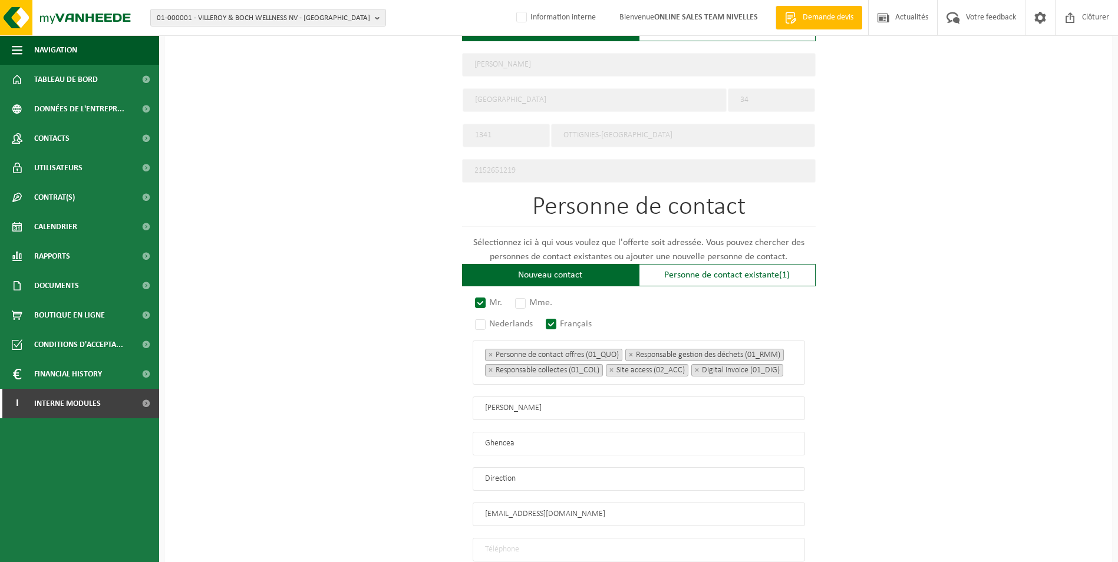
type input "ghenceanico@gmail.com"
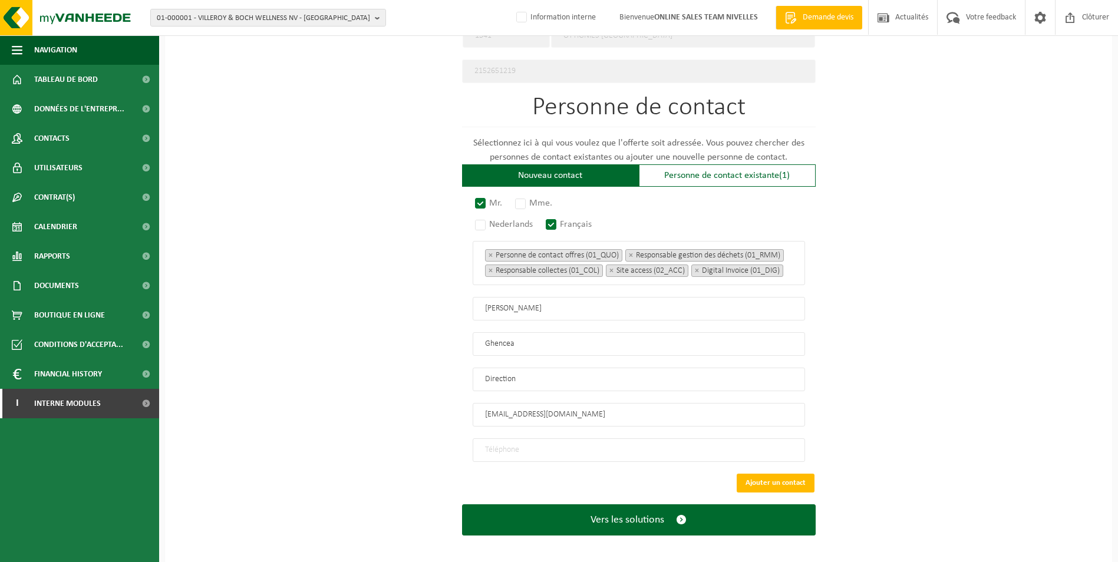
scroll to position [640, 0]
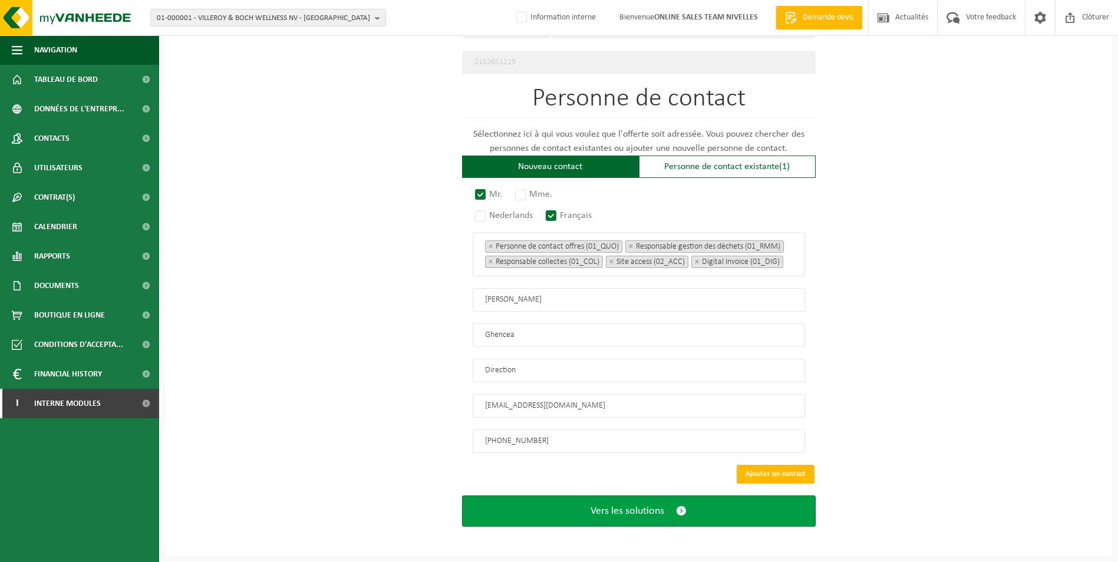
type input "+32 493 99 27 27"
click at [655, 510] on span "Vers les solutions" at bounding box center [627, 511] width 74 height 12
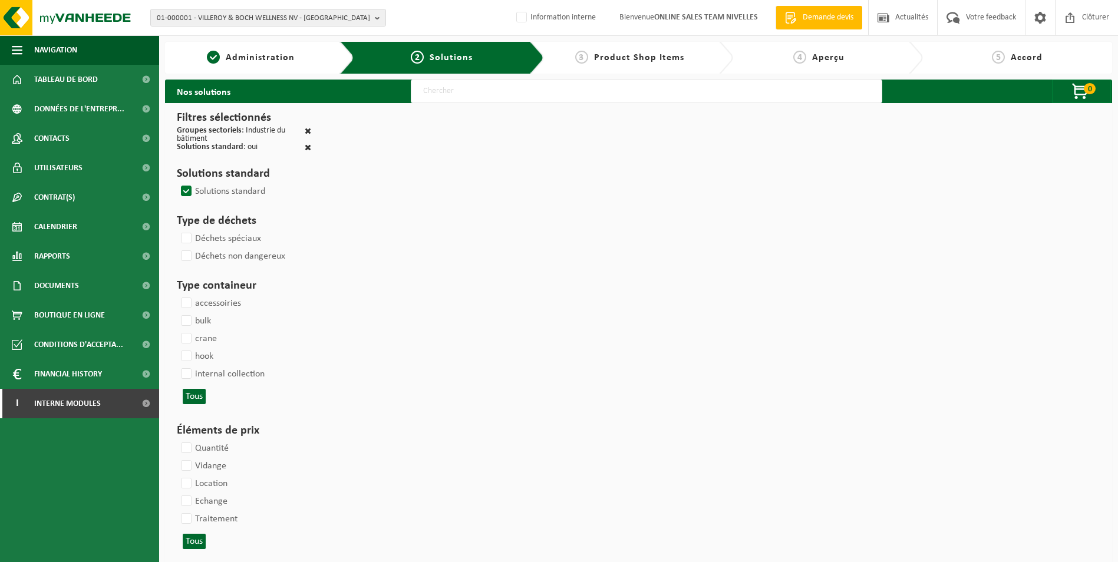
click at [535, 93] on input "text" at bounding box center [646, 92] width 471 height 24
type input "000052"
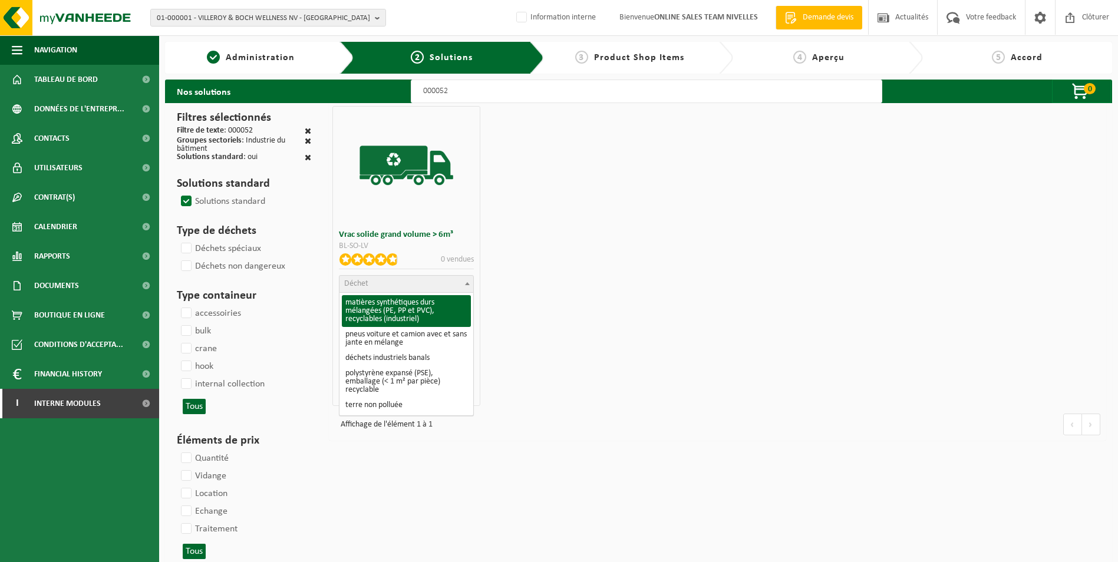
click at [392, 281] on span "Déchet" at bounding box center [406, 284] width 134 height 16
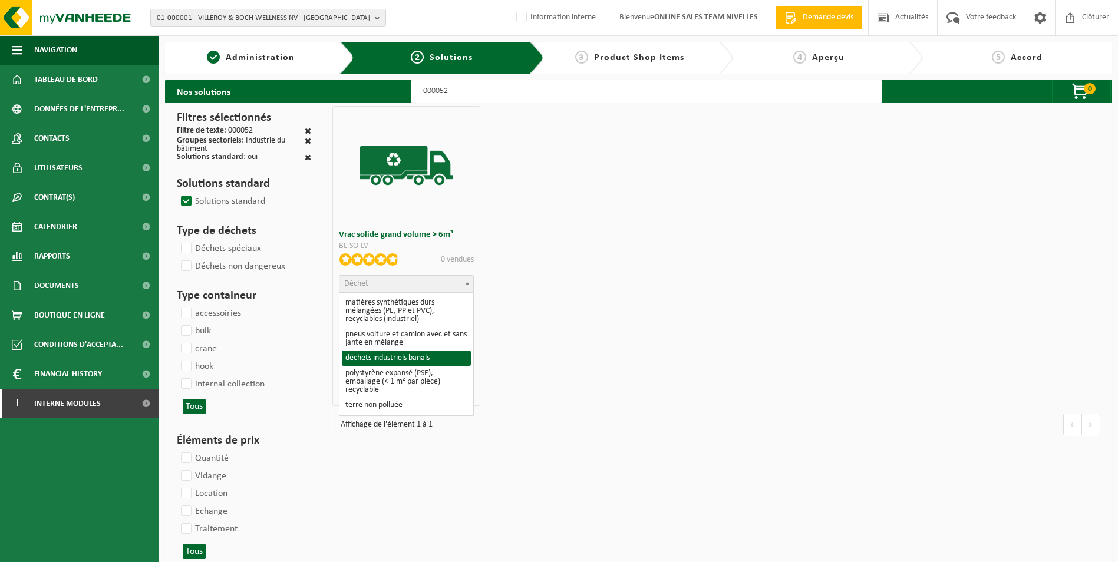
select select "8"
select select
select select "47"
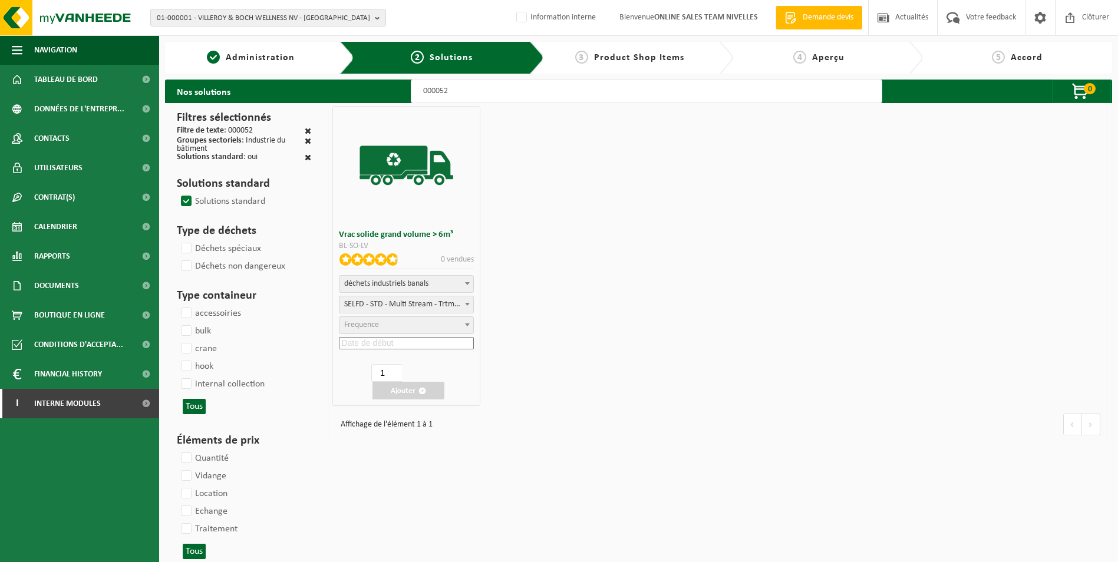
select select "25"
click at [377, 342] on input at bounding box center [406, 343] width 135 height 12
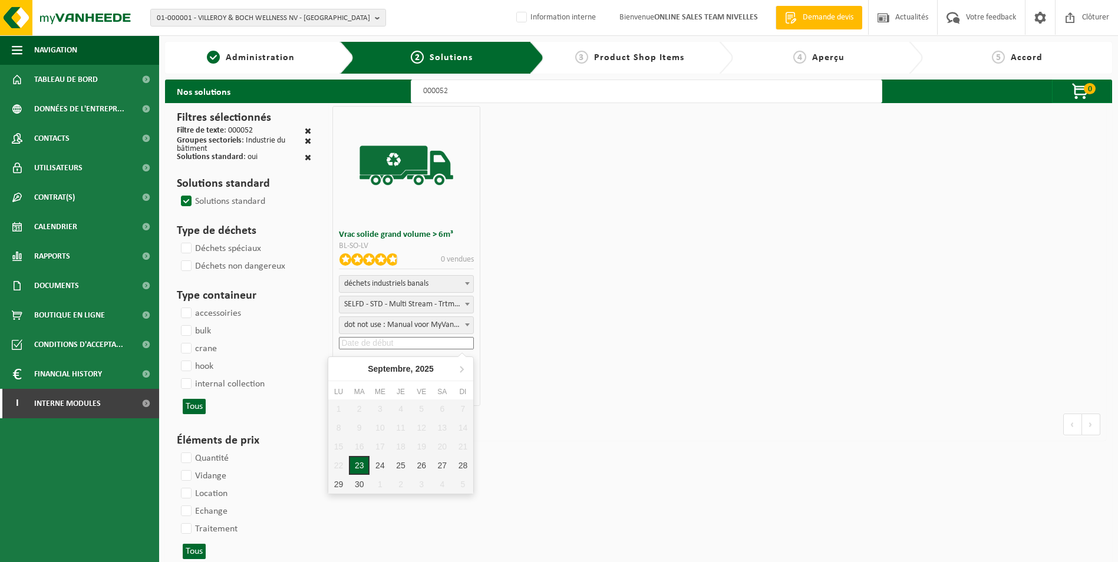
click at [356, 469] on div "23" at bounding box center [359, 465] width 21 height 19
type input "[DATE]"
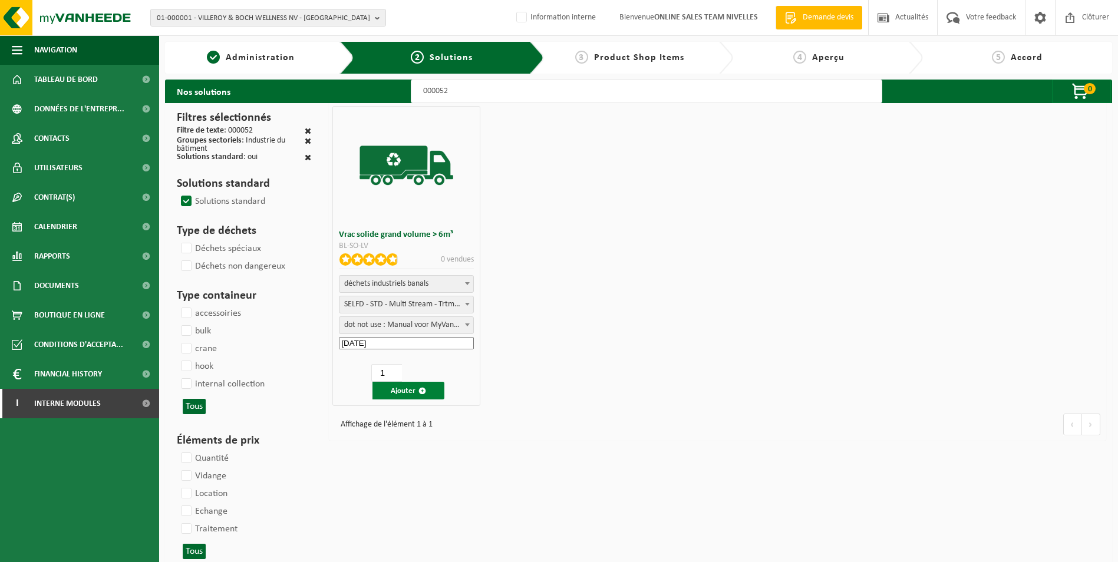
click at [412, 392] on button "Ajouter" at bounding box center [408, 391] width 72 height 18
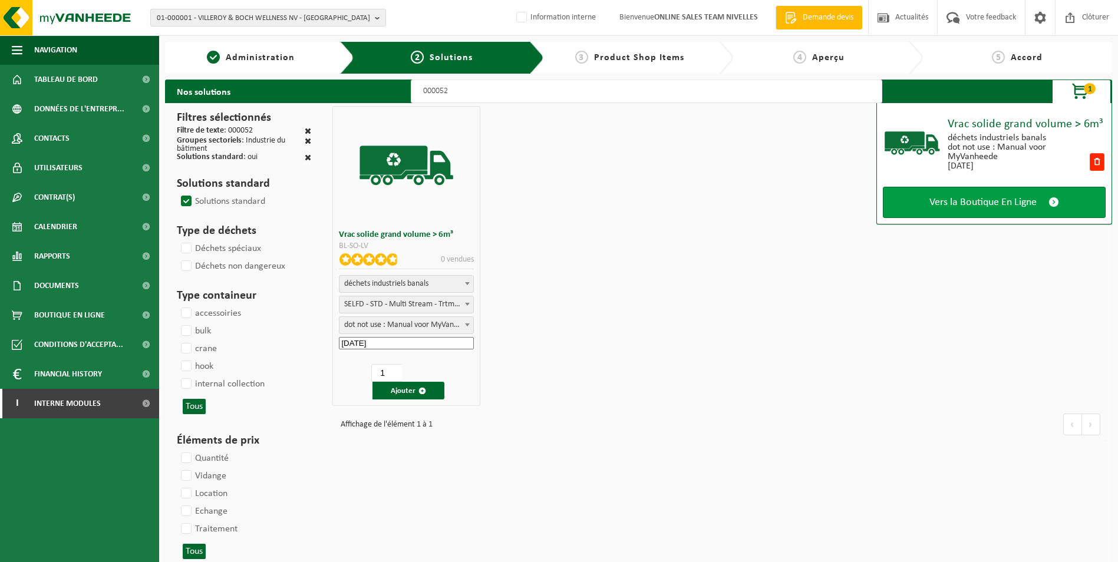
click at [970, 199] on span "Vers la Boutique En Ligne" at bounding box center [982, 202] width 107 height 12
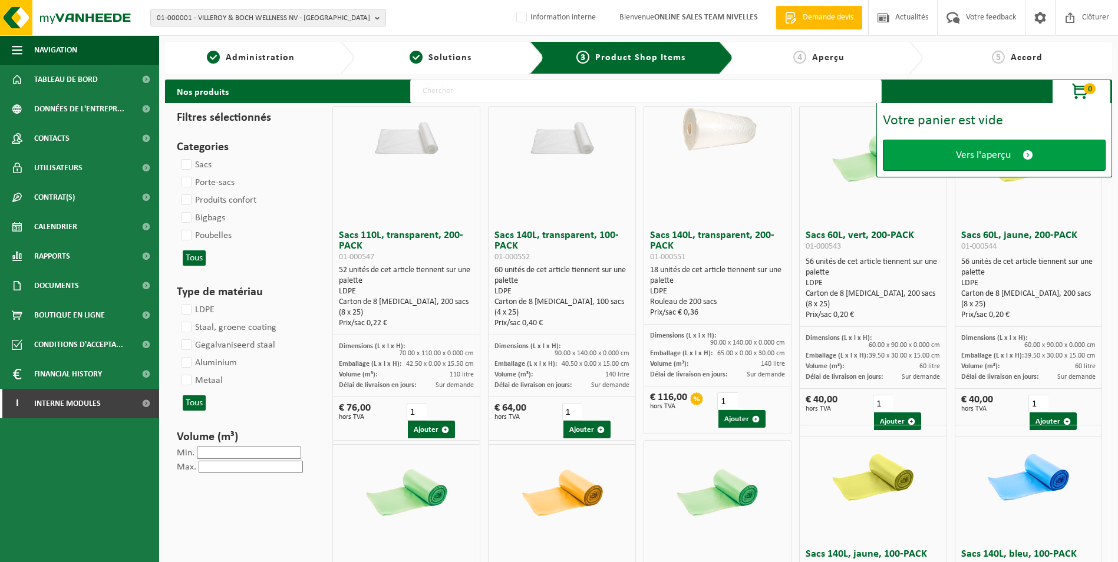
click at [980, 153] on span "Vers l'aperçu" at bounding box center [983, 155] width 55 height 12
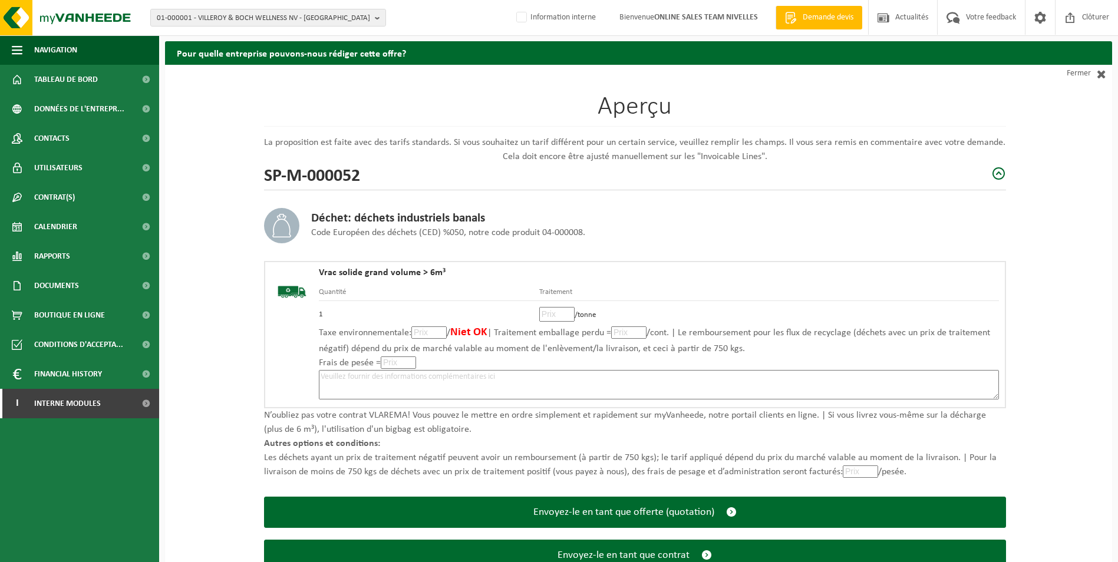
scroll to position [82, 0]
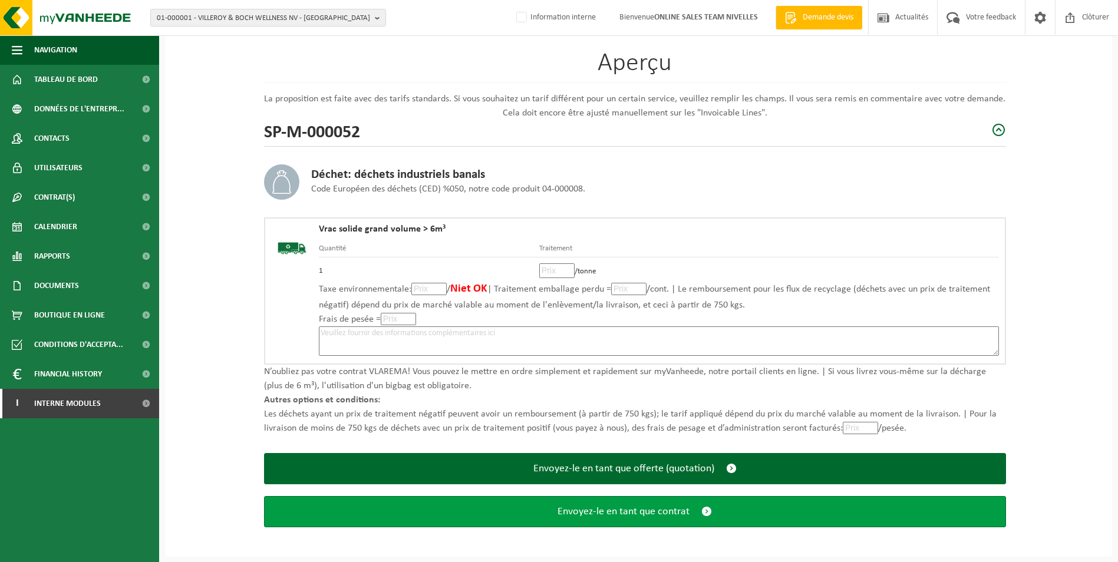
click at [636, 519] on button "Envoyez-le en tant que contrat" at bounding box center [635, 511] width 742 height 31
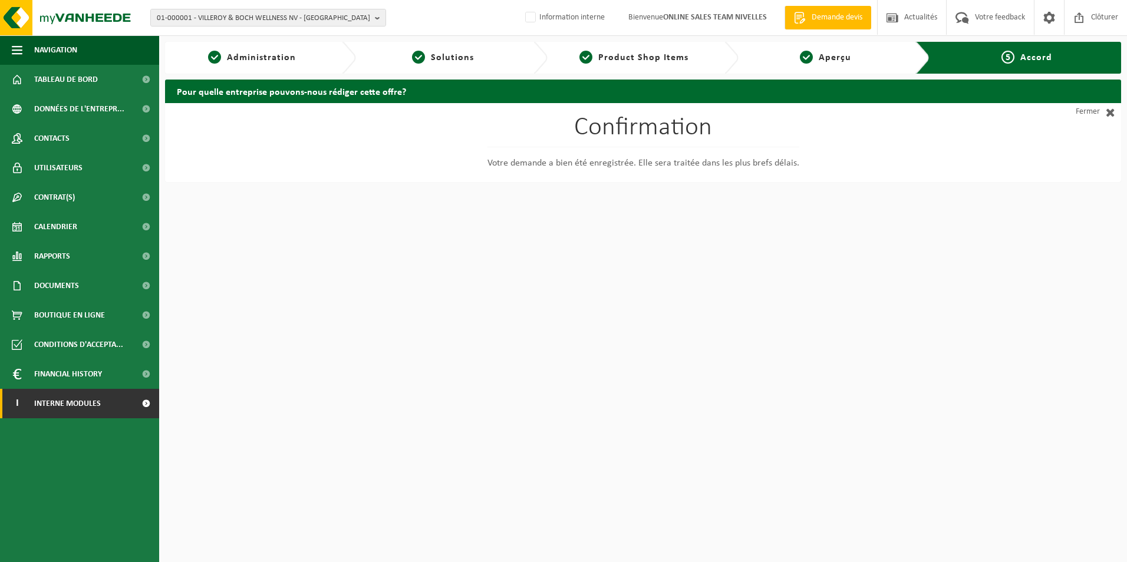
click at [101, 411] on link "I Interne modules" at bounding box center [79, 403] width 159 height 29
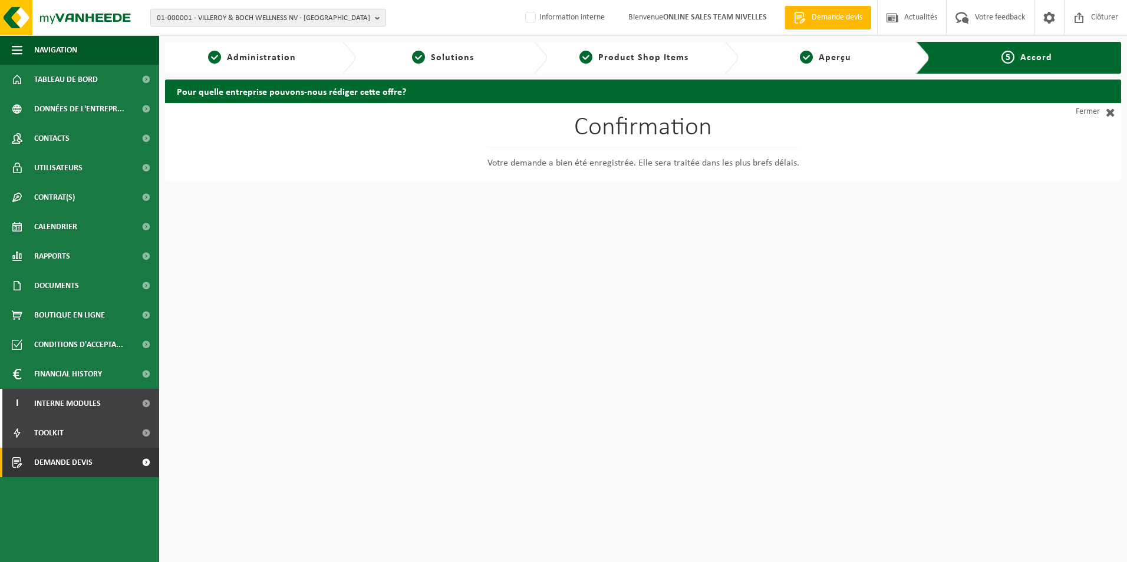
click at [84, 463] on span "Demande devis" at bounding box center [63, 462] width 58 height 29
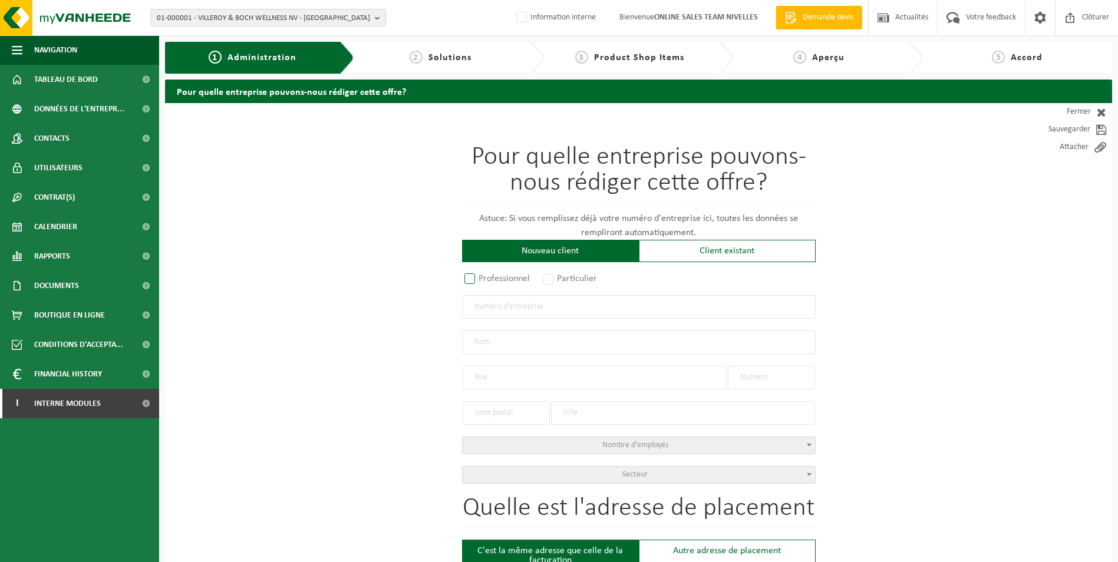
click at [474, 279] on label "Professionnel" at bounding box center [497, 278] width 71 height 16
click at [481, 279] on input "Professionnel" at bounding box center [485, 280] width 8 height 8
radio input "true"
click at [512, 307] on input "text" at bounding box center [639, 307] width 354 height 24
type input "0756798651"
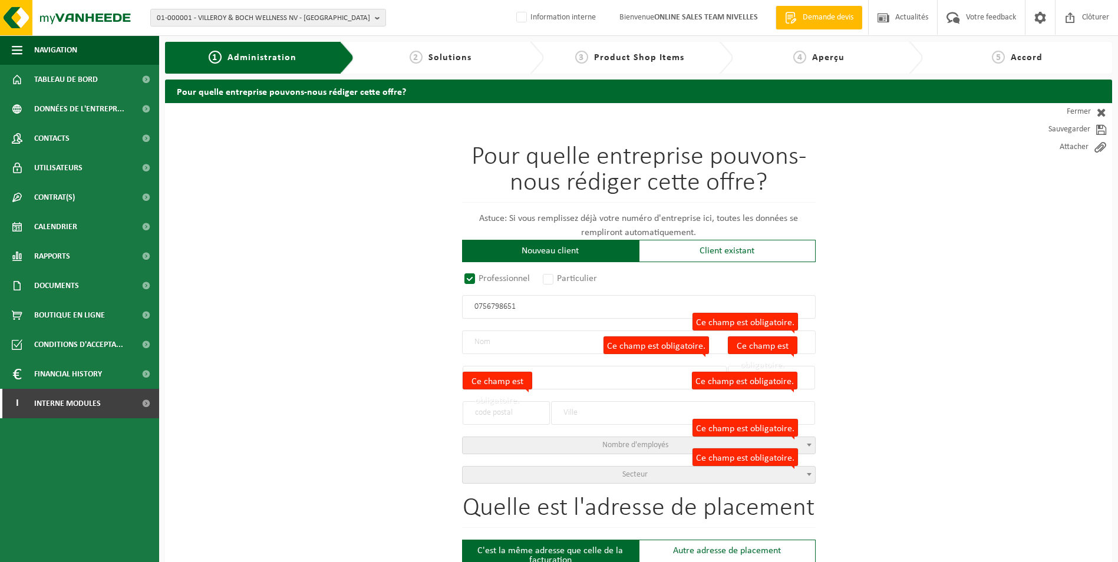
radio input "true"
type input "0756798651"
type input "[PERSON_NAME]"
type input "CHEMIN DES ACACIAS"
type input "6"
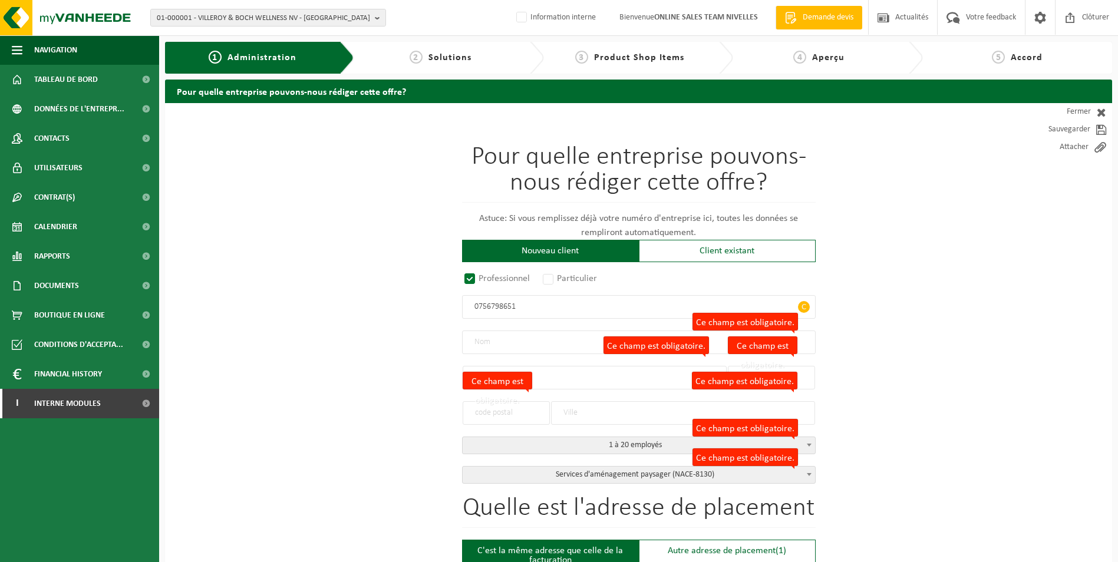
type input "1460"
type input "ITTRE"
select select "D"
select select "NACE_8130"
type input "[PERSON_NAME]"
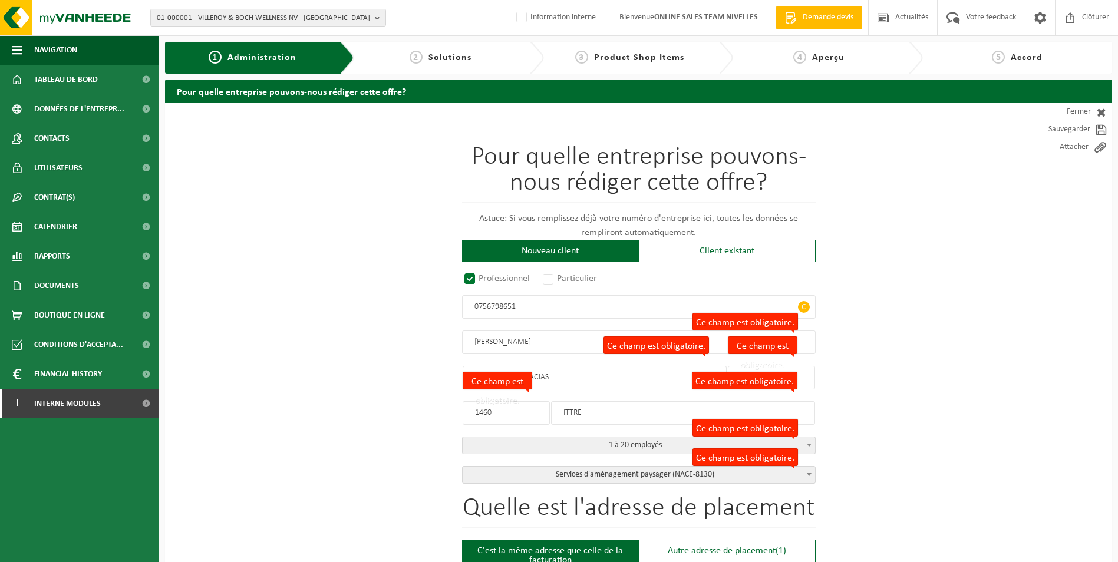
type input "CHEMIN DES ACACIAS"
type input "6"
type input "1460"
type input "ITTRE"
type input "2308520024"
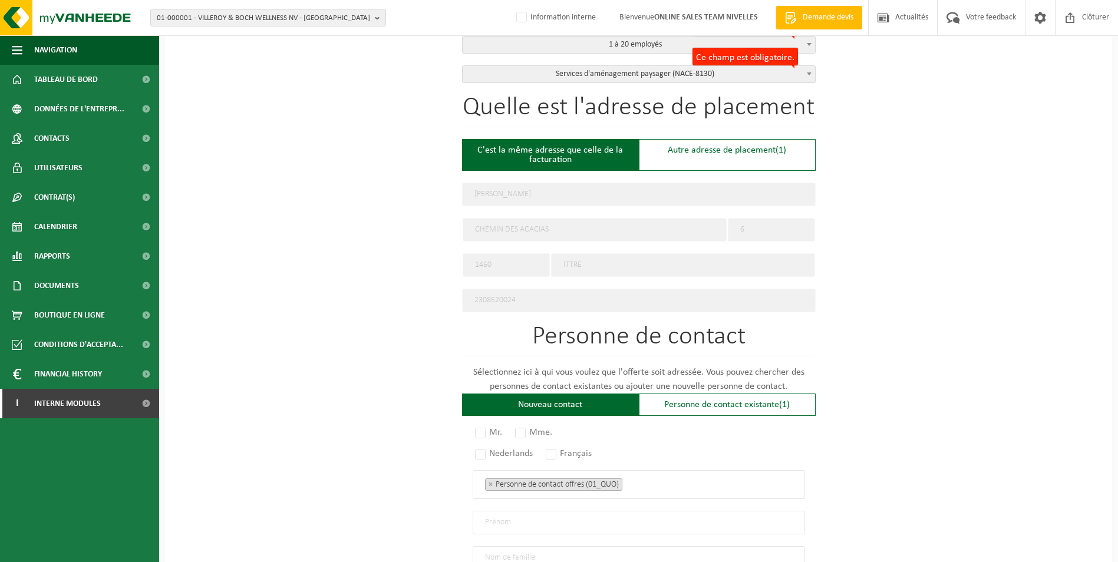
scroll to position [471, 0]
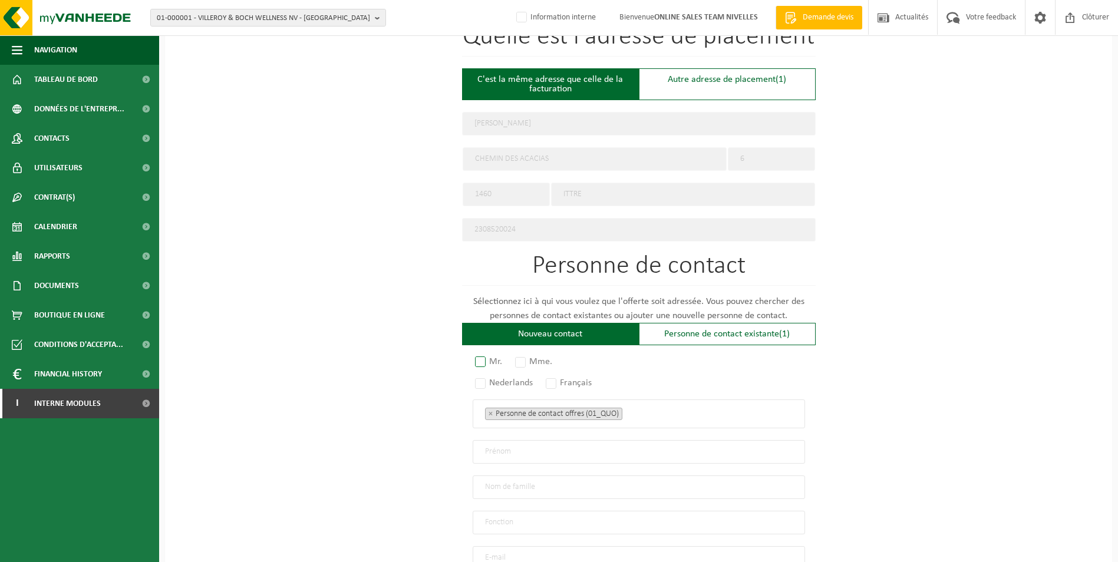
click at [477, 356] on label "Mr." at bounding box center [489, 362] width 33 height 16
radio input "true"
click at [552, 377] on label "Français" at bounding box center [569, 383] width 52 height 16
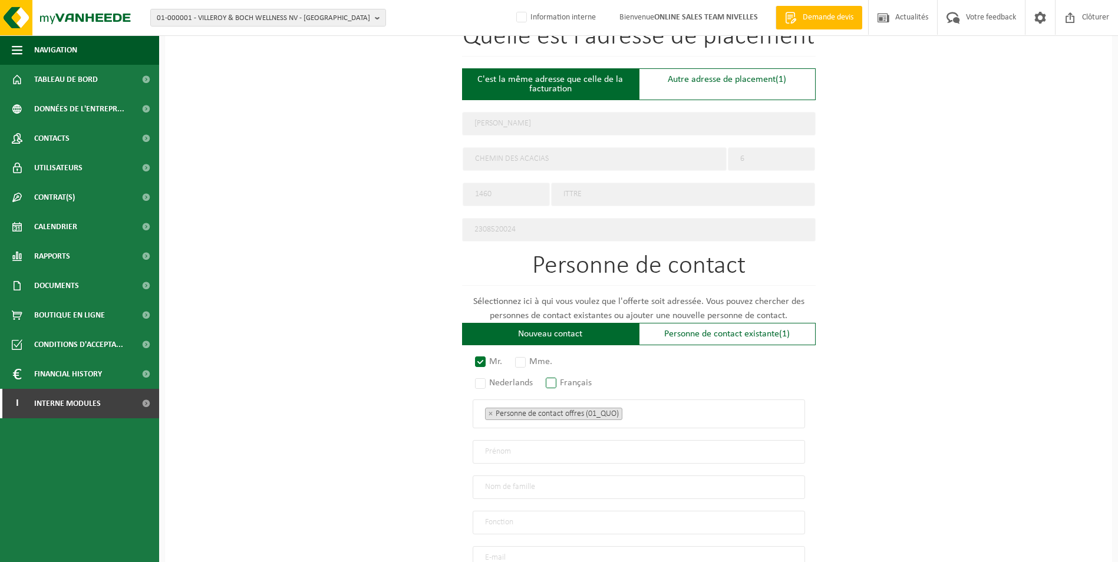
radio input "true"
click at [659, 411] on ul "× Personne de contact offres (01_QUO)" at bounding box center [639, 413] width 308 height 15
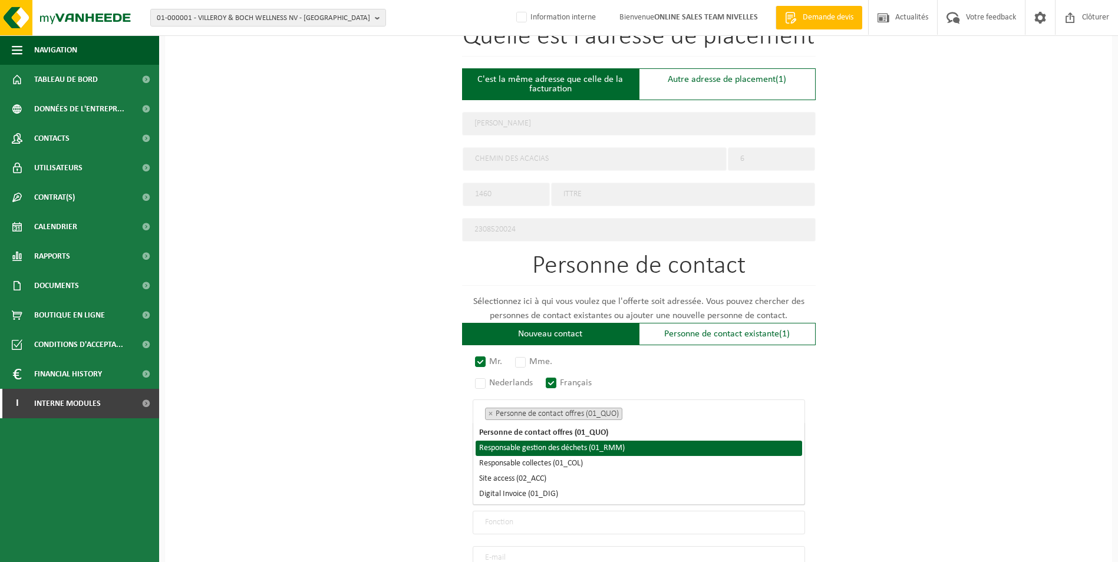
click at [587, 450] on li "Responsable gestion des déchets (01_RMM)" at bounding box center [639, 448] width 326 height 15
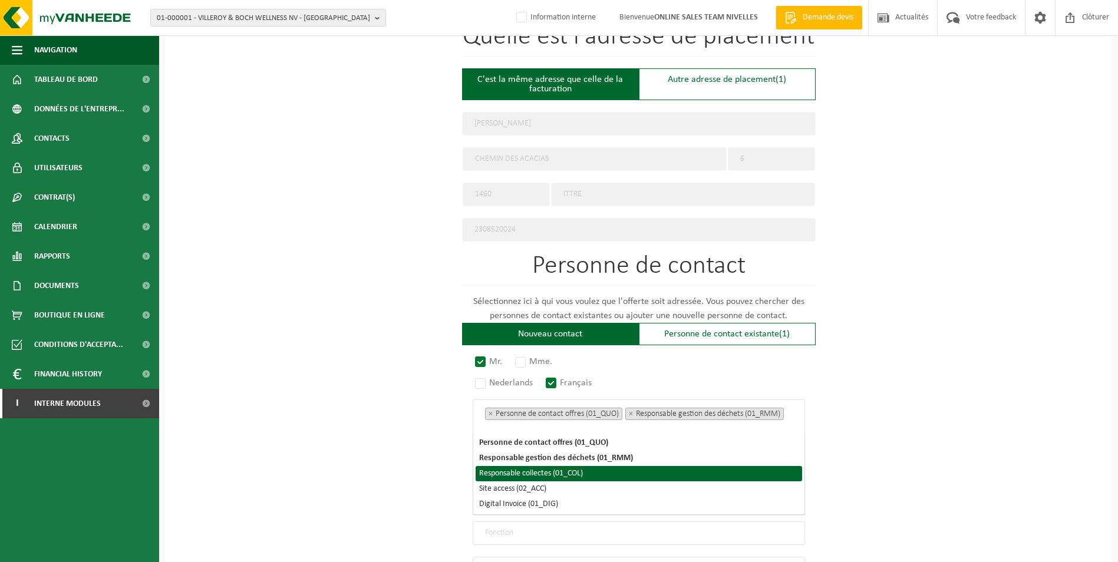
click at [577, 468] on li "Responsable collectes (01_COL)" at bounding box center [639, 473] width 326 height 15
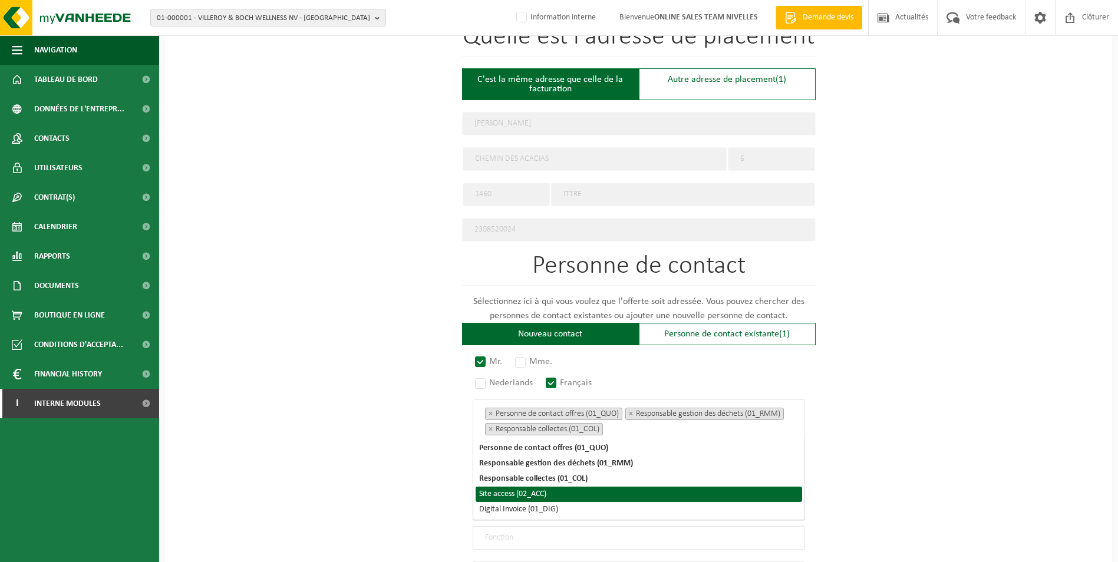
click at [539, 500] on li "Site access (02_ACC)" at bounding box center [639, 494] width 326 height 15
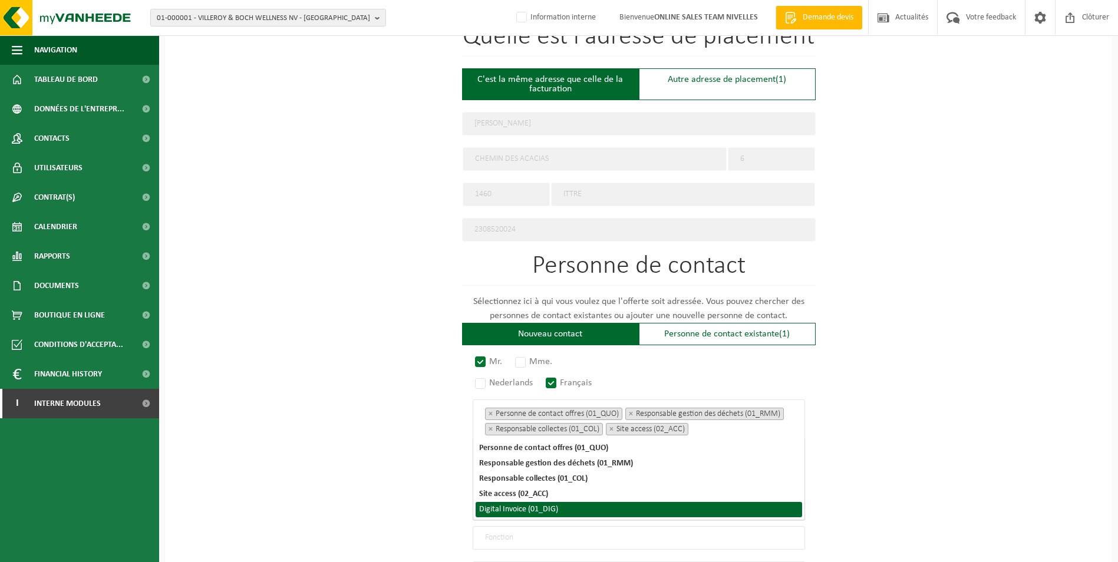
click at [539, 516] on li "Digital Invoice (01_DIG)" at bounding box center [639, 509] width 326 height 15
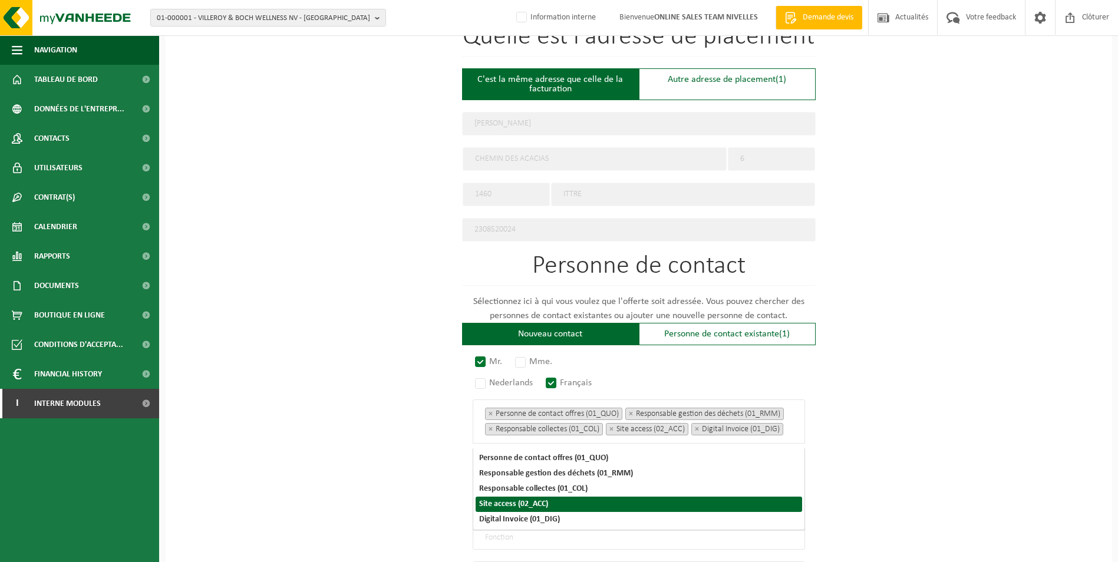
click at [886, 470] on div "Pour quelle entreprise pouvons-nous rédiger cette offre? Astuce: Si vous rempli…" at bounding box center [638, 178] width 947 height 1092
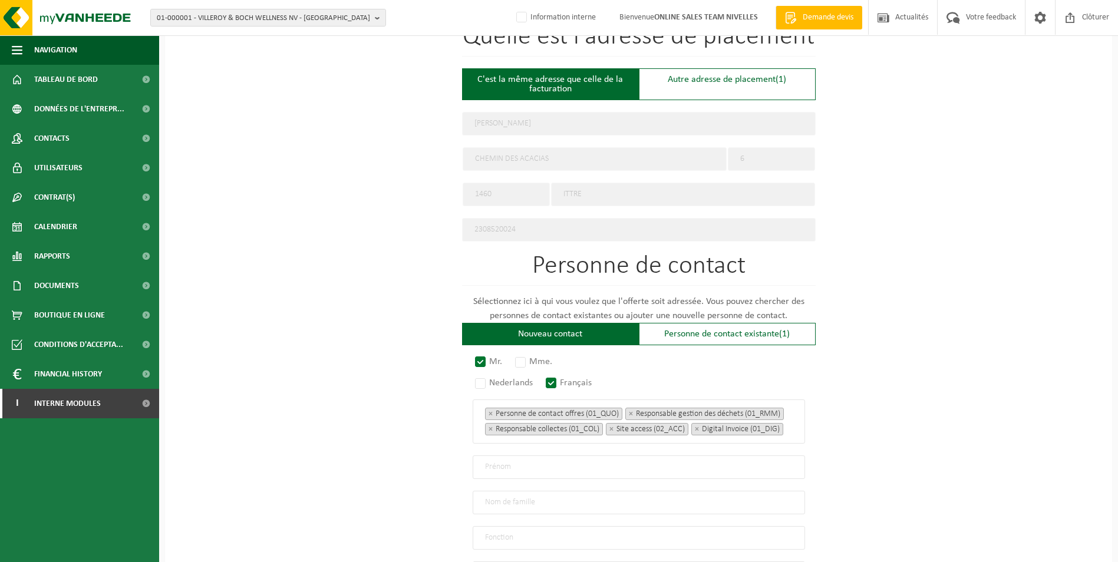
click at [535, 473] on input "text" at bounding box center [639, 467] width 332 height 24
click at [929, 320] on div "Pour quelle entreprise pouvons-nous rédiger cette offre? Astuce: Si vous rempli…" at bounding box center [638, 178] width 947 height 1092
drag, startPoint x: 530, startPoint y: 465, endPoint x: 537, endPoint y: 465, distance: 7.1
click at [530, 465] on input "text" at bounding box center [639, 467] width 332 height 24
click at [919, 226] on div "Pour quelle entreprise pouvons-nous rédiger cette offre? Astuce: Si vous rempli…" at bounding box center [638, 178] width 947 height 1092
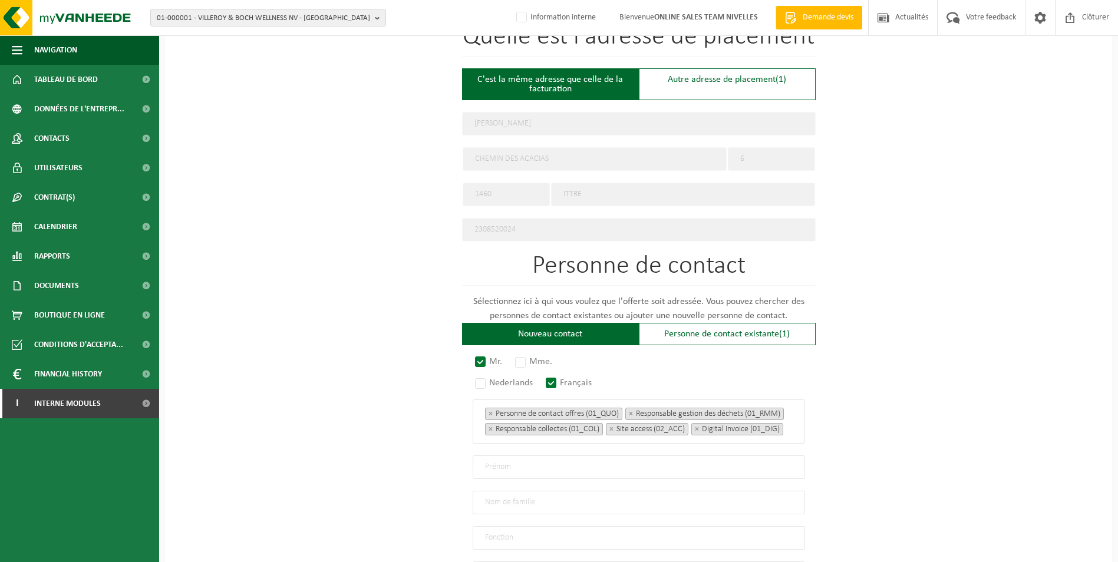
click at [548, 477] on input "text" at bounding box center [639, 467] width 332 height 24
type input "n"
type input "[PERSON_NAME]"
type input "Minne"
type input "Direction"
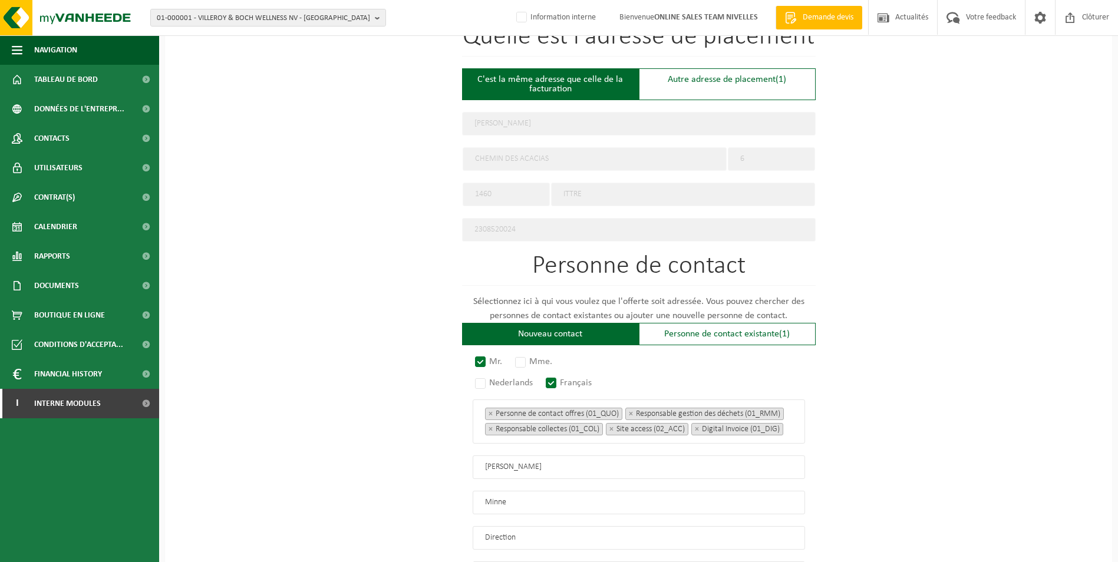
scroll to position [640, 0]
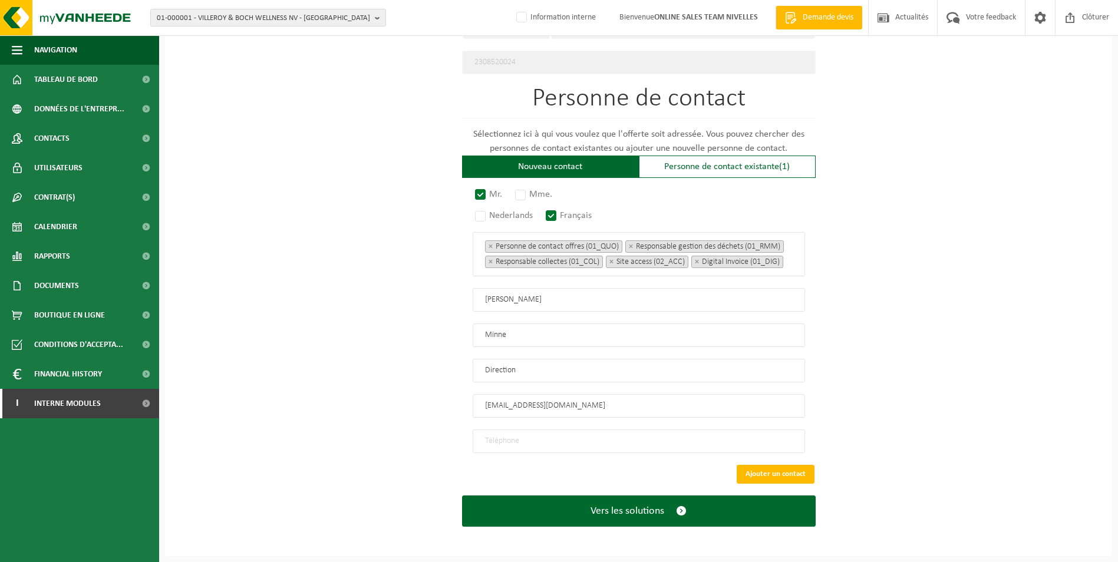
type input "[EMAIL_ADDRESS][DOMAIN_NAME]"
type input "[PHONE_NUMBER]"
click at [462, 496] on button "Vers les solutions" at bounding box center [639, 511] width 354 height 31
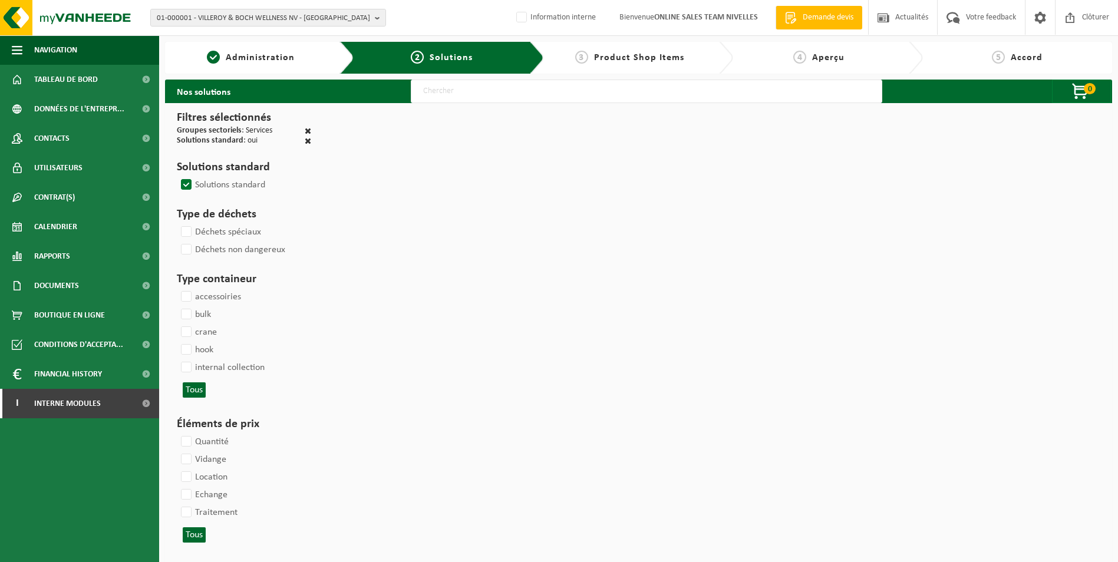
click at [486, 90] on input "text" at bounding box center [646, 92] width 471 height 24
type input "000052"
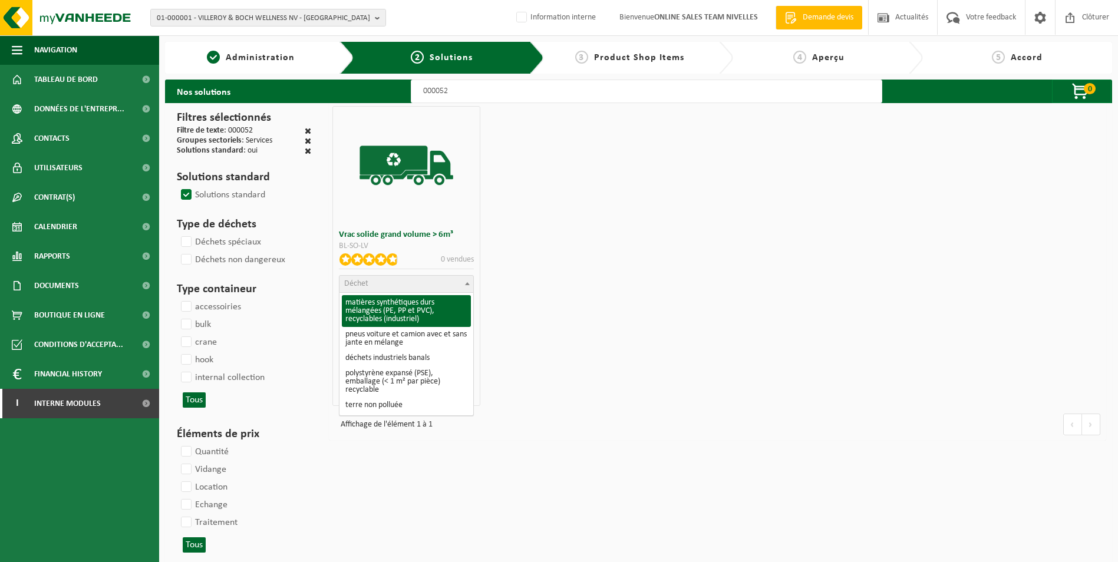
click at [394, 291] on span "Déchet" at bounding box center [406, 284] width 134 height 16
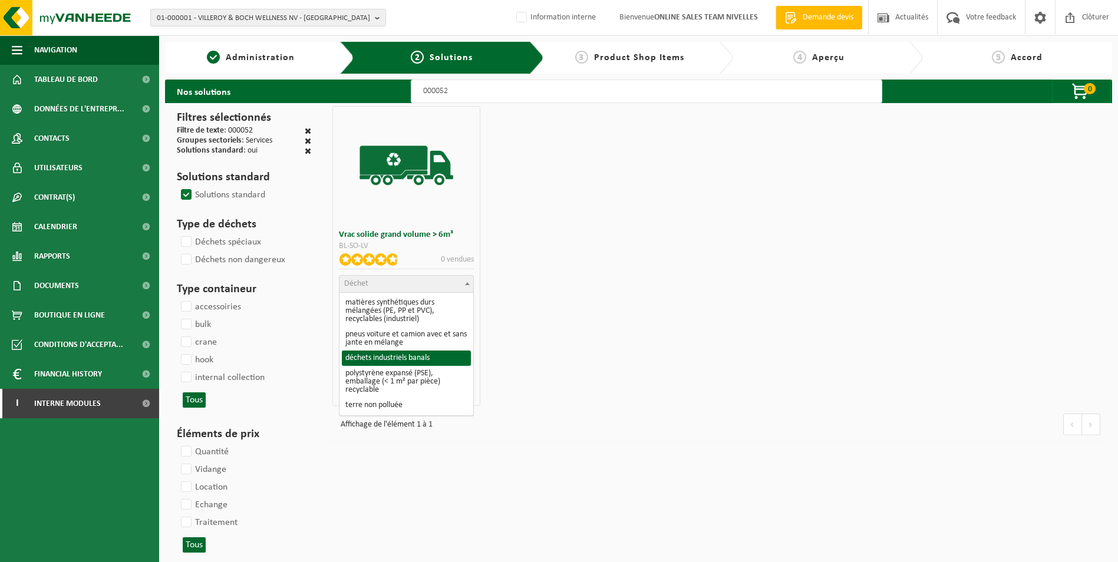
select select "8"
select select
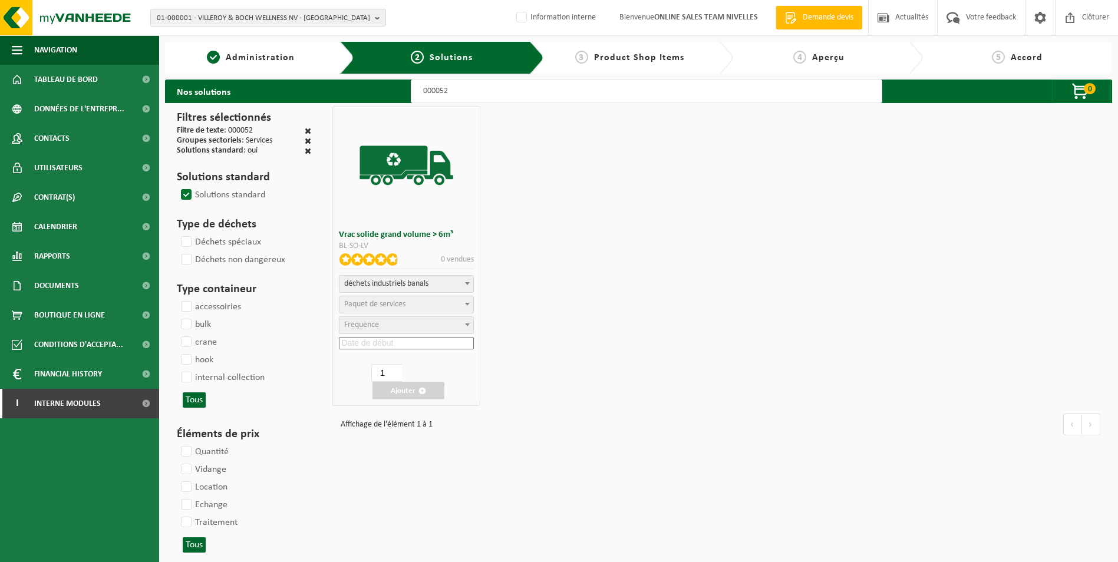
select select
select select "47"
select select "25"
click at [394, 342] on input at bounding box center [406, 343] width 135 height 12
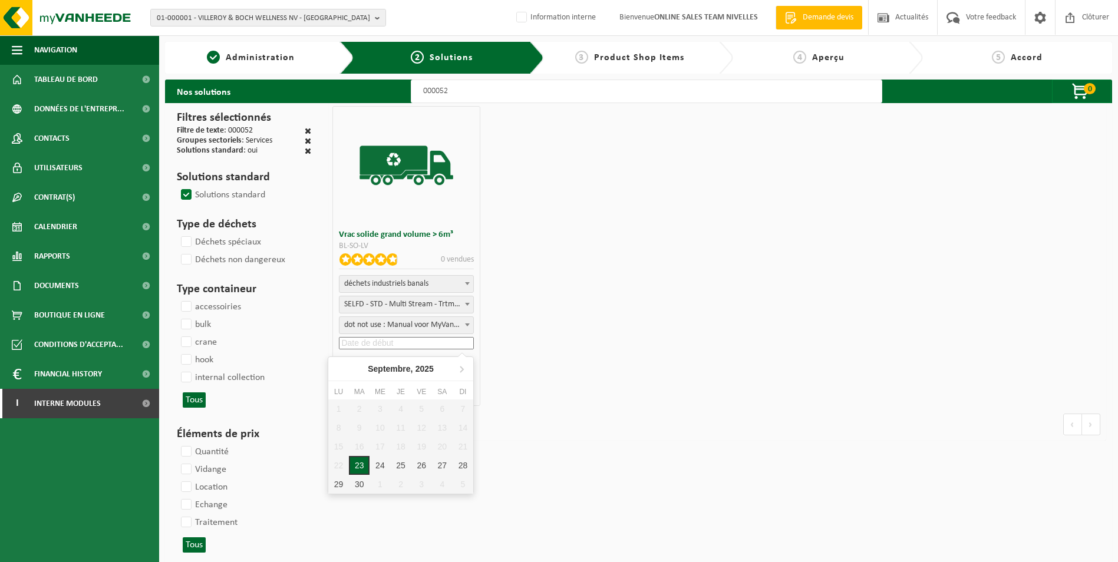
click at [362, 469] on div "23" at bounding box center [359, 465] width 21 height 19
type input "[DATE]"
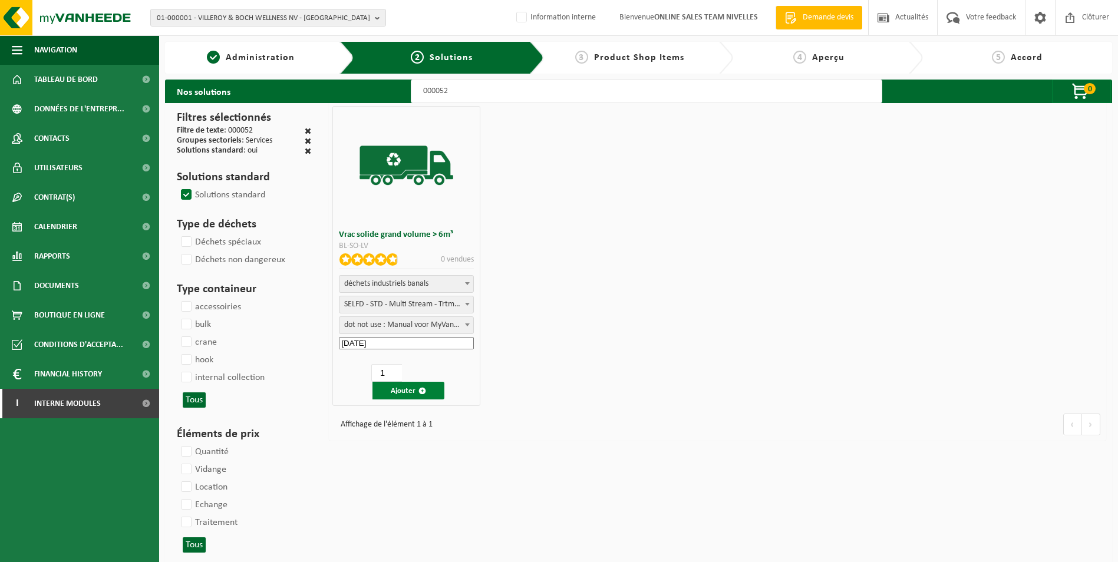
click at [407, 392] on button "Ajouter" at bounding box center [408, 391] width 72 height 18
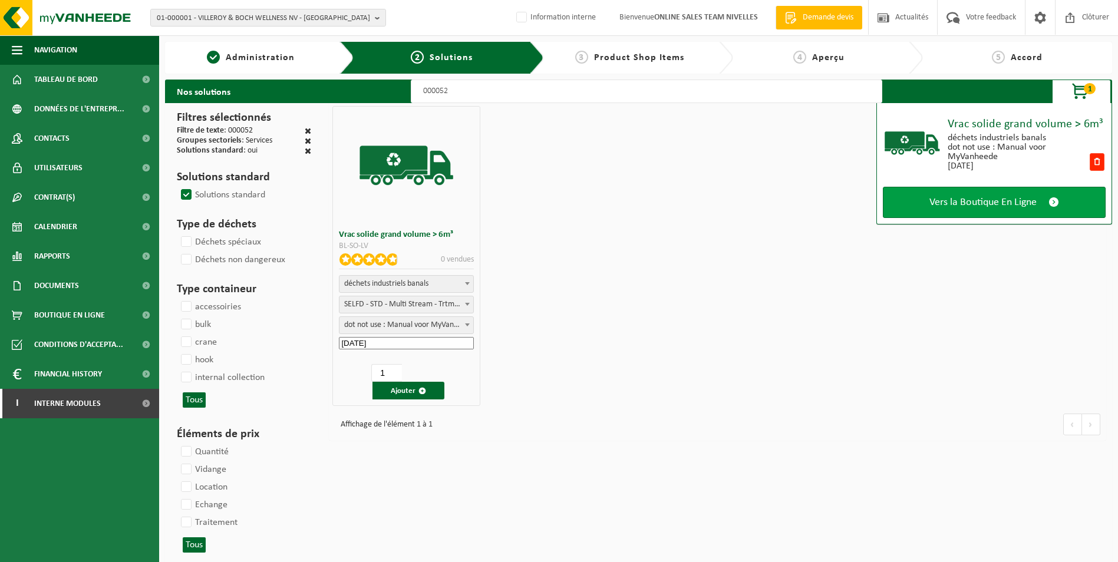
click at [940, 203] on span "Vers la Boutique En Ligne" at bounding box center [982, 202] width 107 height 12
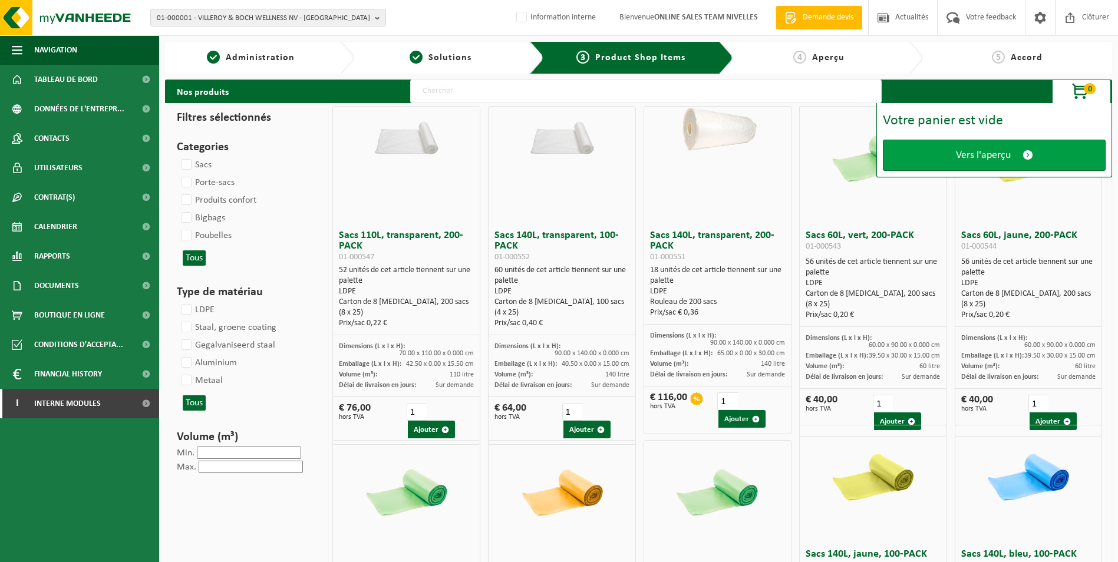
click at [981, 159] on span "Vers l'aperçu" at bounding box center [983, 155] width 55 height 12
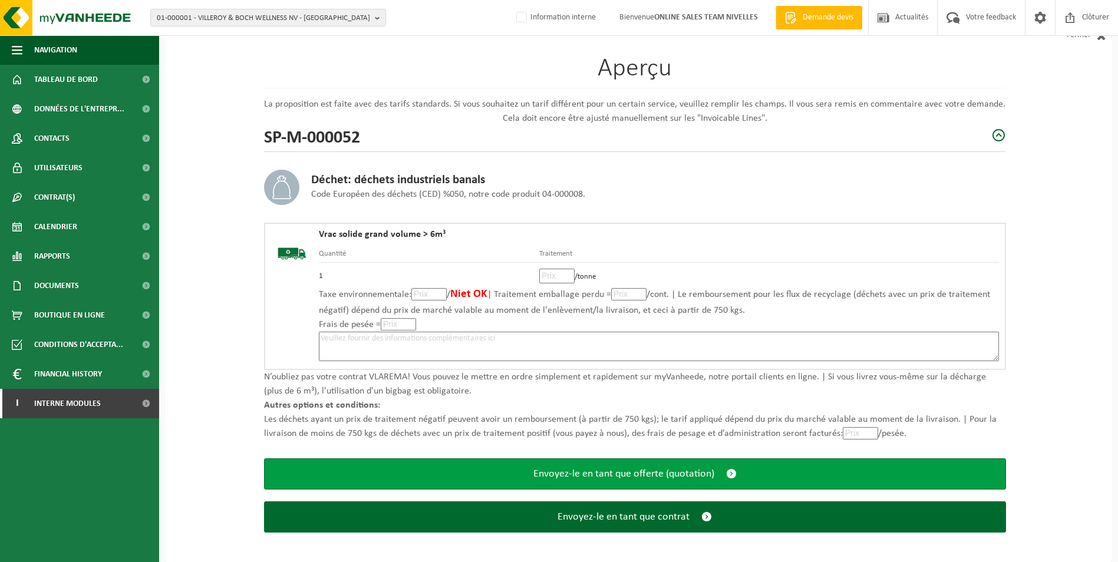
scroll to position [82, 0]
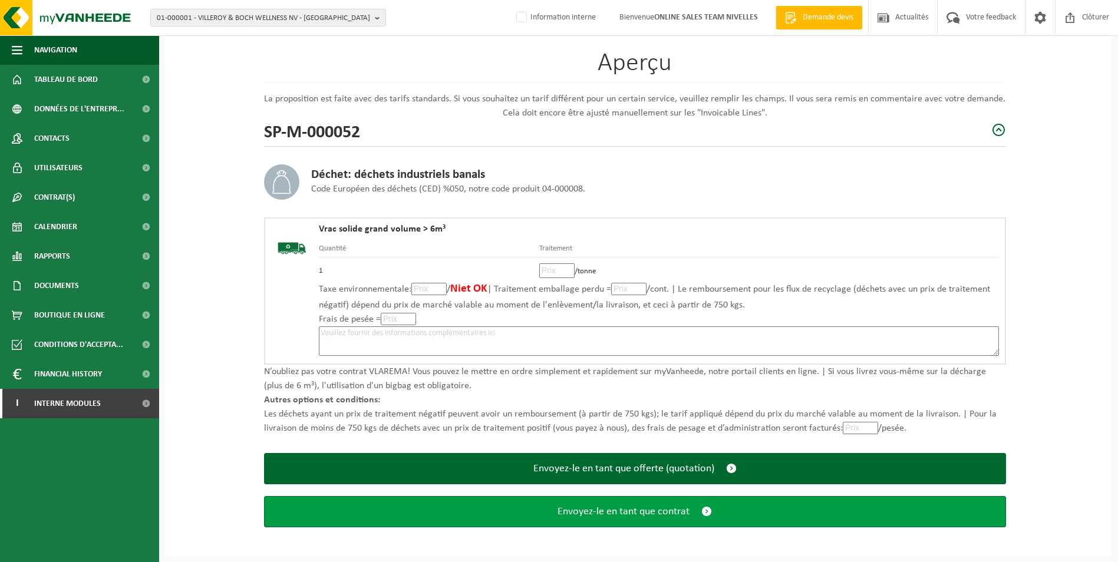
click at [676, 510] on span "Envoyez-le en tant que contrat" at bounding box center [623, 512] width 132 height 12
